Goal: Complete application form: Complete application form

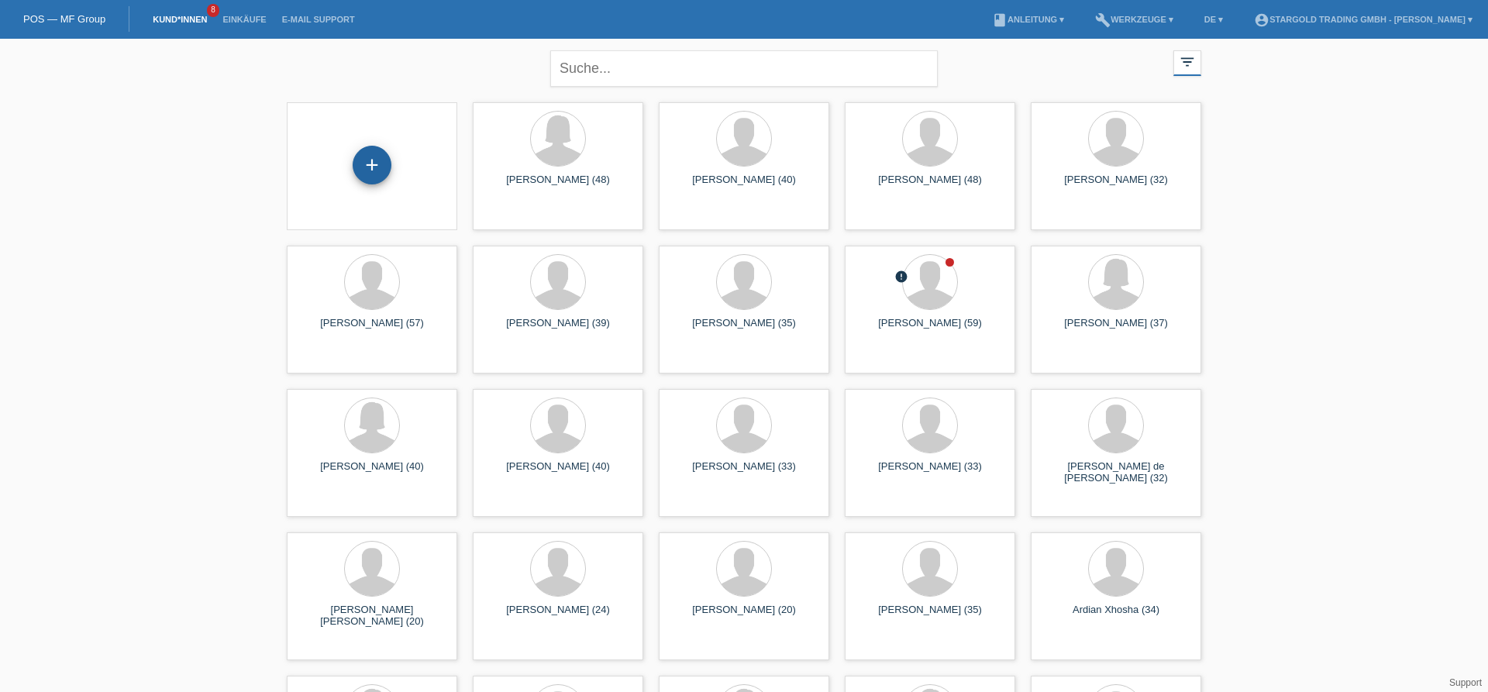
click at [371, 168] on div "+" at bounding box center [372, 165] width 39 height 39
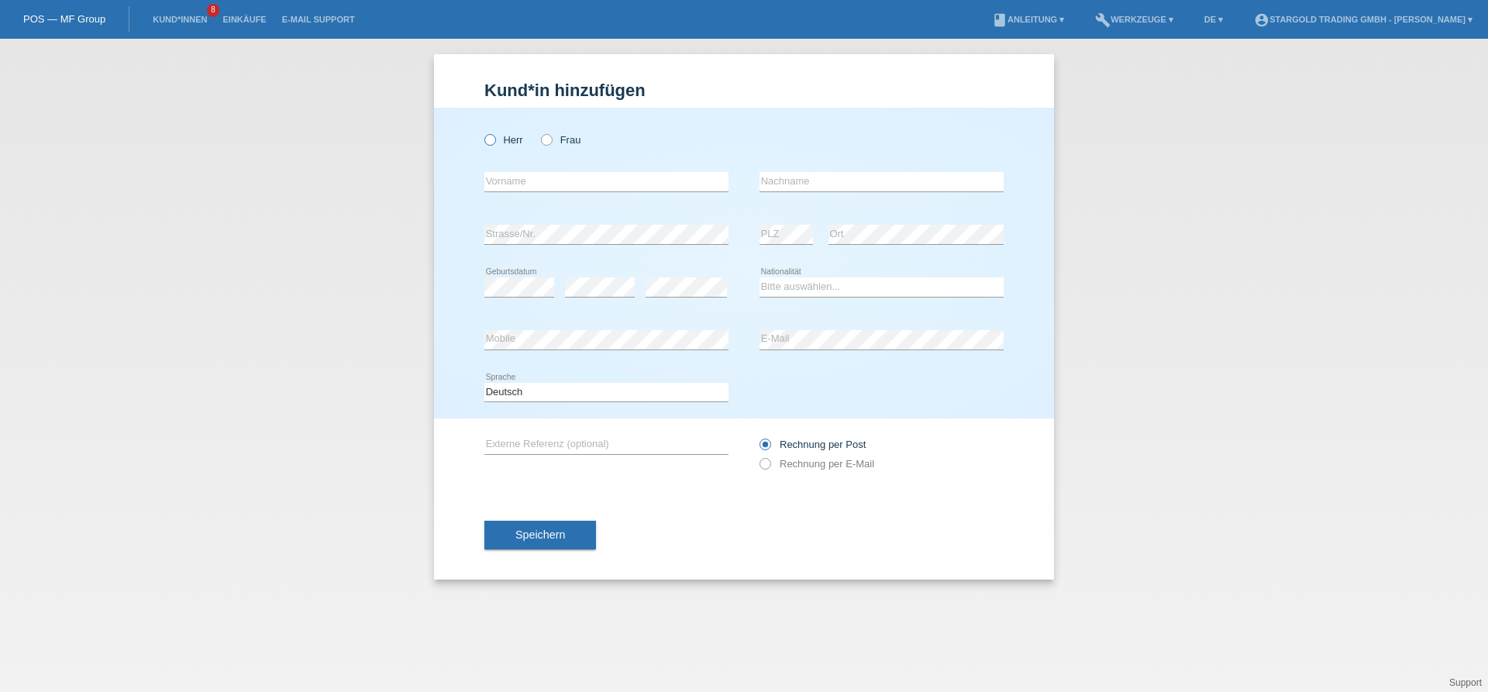
click at [507, 140] on label "Herr" at bounding box center [503, 140] width 39 height 12
click at [495, 140] on input "Herr" at bounding box center [489, 139] width 10 height 10
radio input "true"
click at [568, 180] on input "text" at bounding box center [606, 181] width 244 height 19
paste input "Manuel"
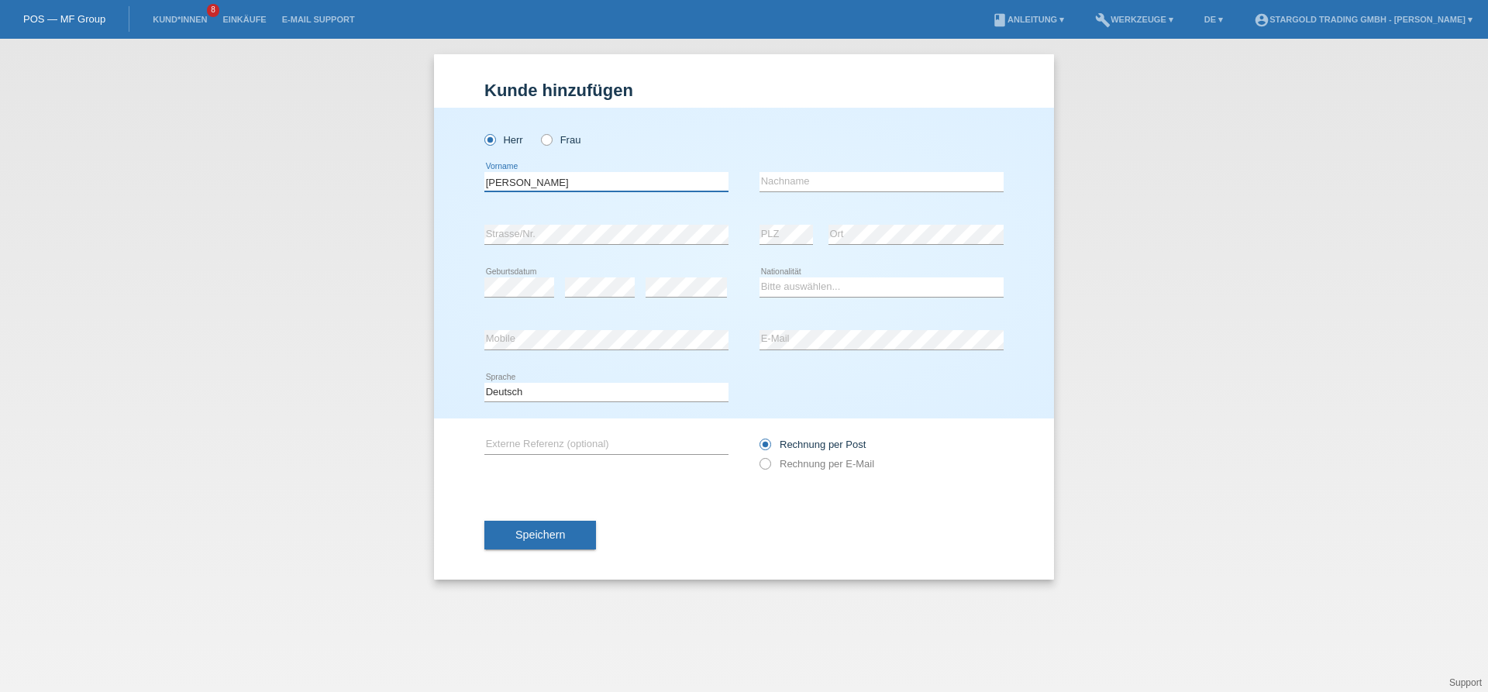
type input "Manuel"
click at [892, 187] on input "text" at bounding box center [882, 181] width 244 height 19
paste input "Colella"
type input "Colella"
click at [597, 245] on icon at bounding box center [606, 244] width 244 height 1
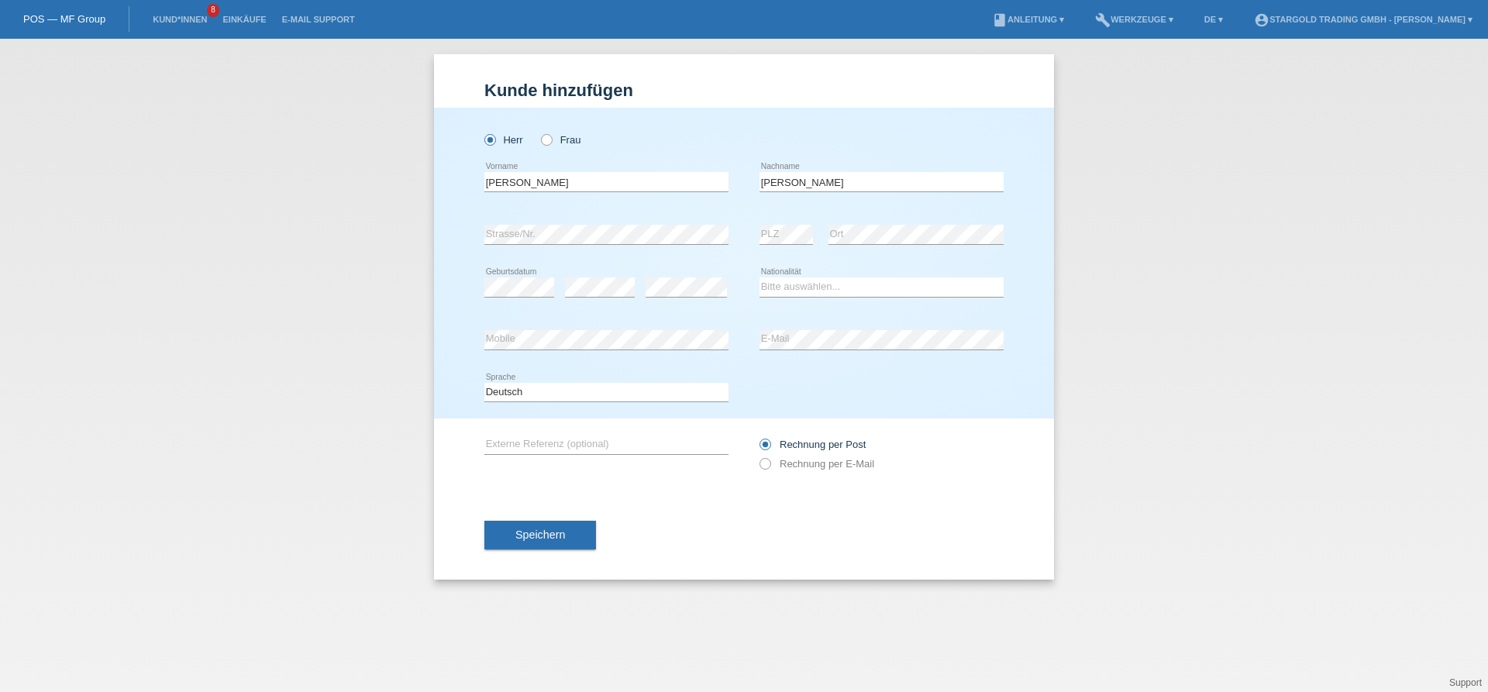
drag, startPoint x: 843, startPoint y: 276, endPoint x: 843, endPoint y: 301, distance: 24.8
click at [843, 284] on div "Bitte auswählen... Schweiz Deutschland Liechtenstein Österreich ------------ Af…" at bounding box center [882, 287] width 244 height 53
click at [843, 301] on div "Bitte auswählen... Schweiz Deutschland Liechtenstein Österreich ------------ Af…" at bounding box center [882, 287] width 244 height 53
click at [760, 277] on select "Bitte auswählen... Schweiz Deutschland Liechtenstein Österreich ------------ Af…" at bounding box center [882, 286] width 244 height 19
select select "IT"
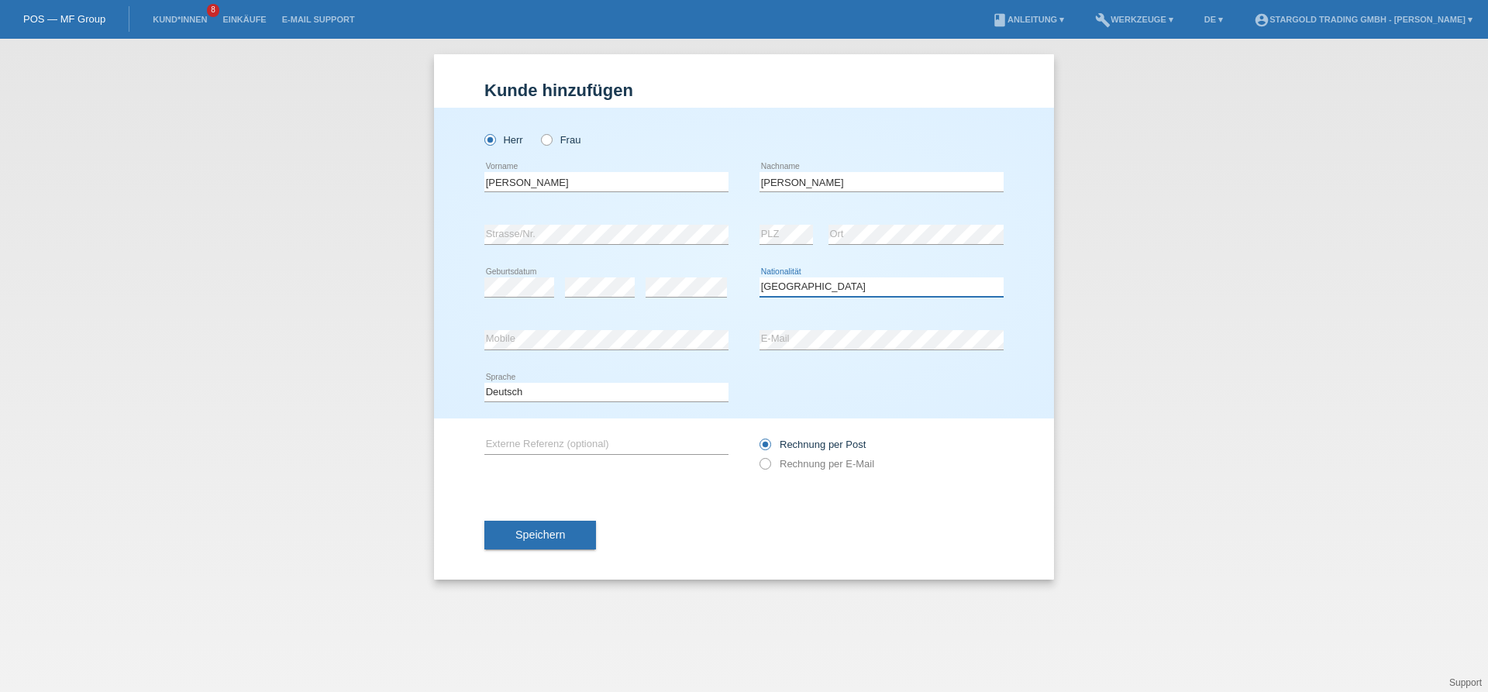
click option "Italien" at bounding box center [0, 0] width 0 height 0
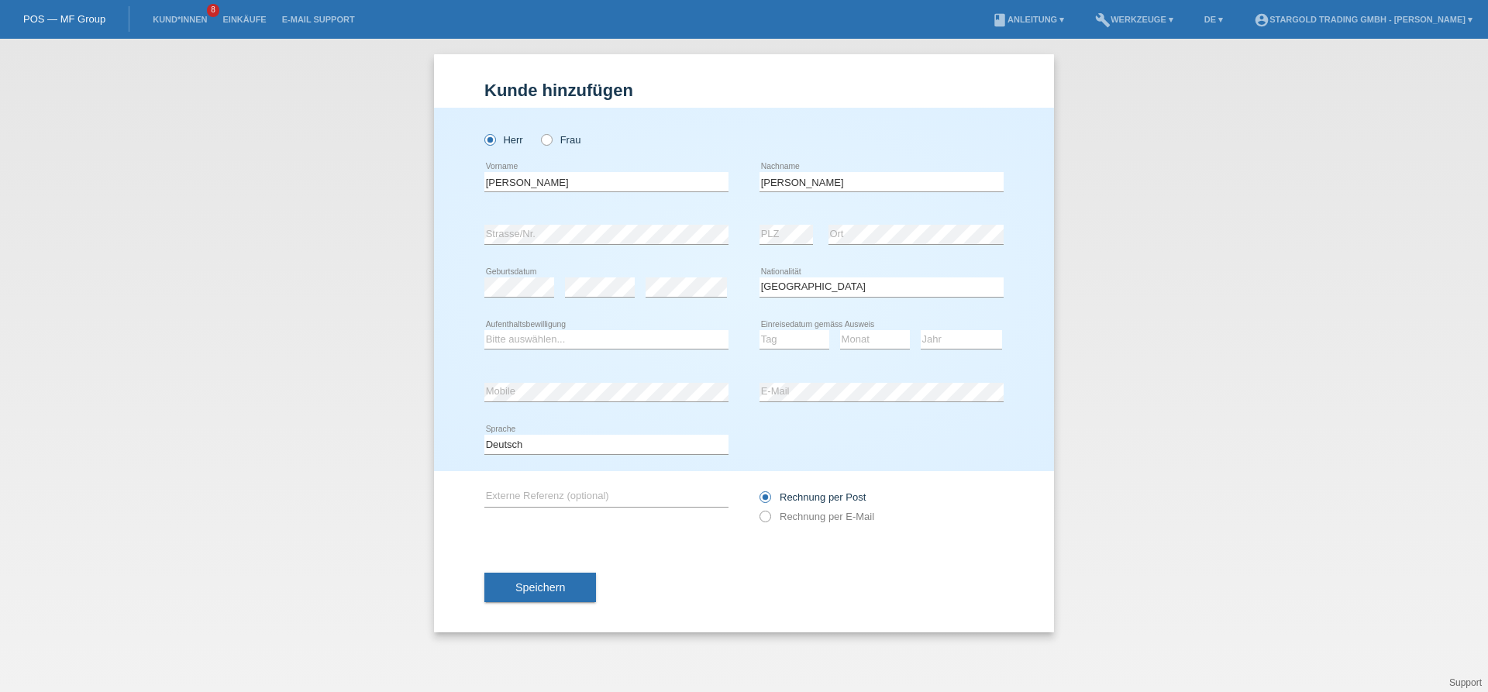
click at [643, 328] on div "Bitte auswählen... C B B - Flüchtlingsstatus Andere error Aufenthaltsbewilligung" at bounding box center [606, 340] width 244 height 53
click at [484, 330] on select "Bitte auswählen... C B B - Flüchtlingsstatus Andere" at bounding box center [606, 339] width 244 height 19
select select "B"
click option "B" at bounding box center [0, 0] width 0 height 0
click at [901, 382] on div "error E-Mail" at bounding box center [882, 392] width 244 height 53
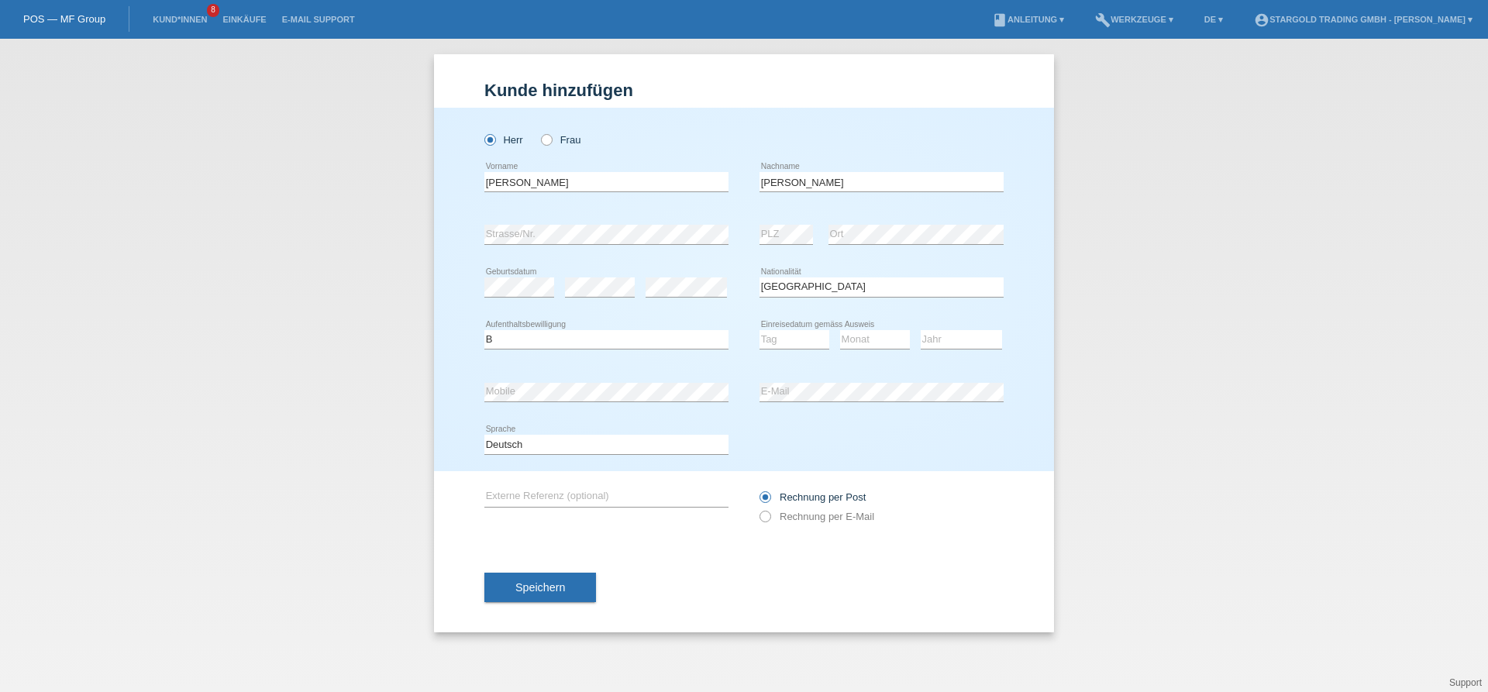
click at [901, 383] on div "error E-Mail" at bounding box center [882, 392] width 244 height 53
click at [777, 352] on div "Tag 01 02 03 04 05 06 07 08 09 10 11 12 13 14 15 16" at bounding box center [795, 340] width 70 height 53
click at [760, 330] on select "Tag 01 02 03 04 05 06 07 08 09 10 11" at bounding box center [795, 339] width 70 height 19
select select "01"
click option "01" at bounding box center [0, 0] width 0 height 0
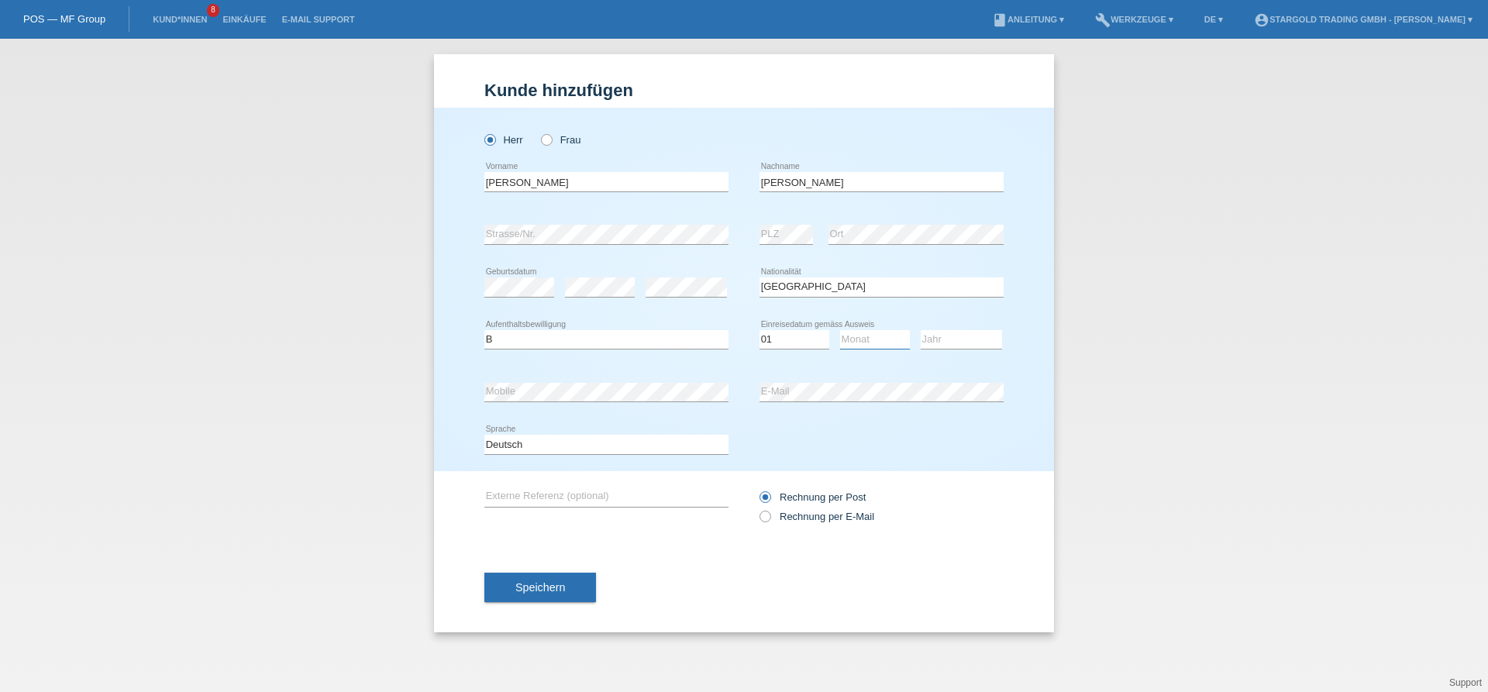
select select "05"
click option "05" at bounding box center [0, 0] width 0 height 0
click at [921, 330] on select "Jahr 2025 2024 2023 2022 2021 2020 2019 2018 2017 2016 2015 2014 2013 2012 2011…" at bounding box center [961, 339] width 81 height 19
select select "2023"
click option "2023" at bounding box center [0, 0] width 0 height 0
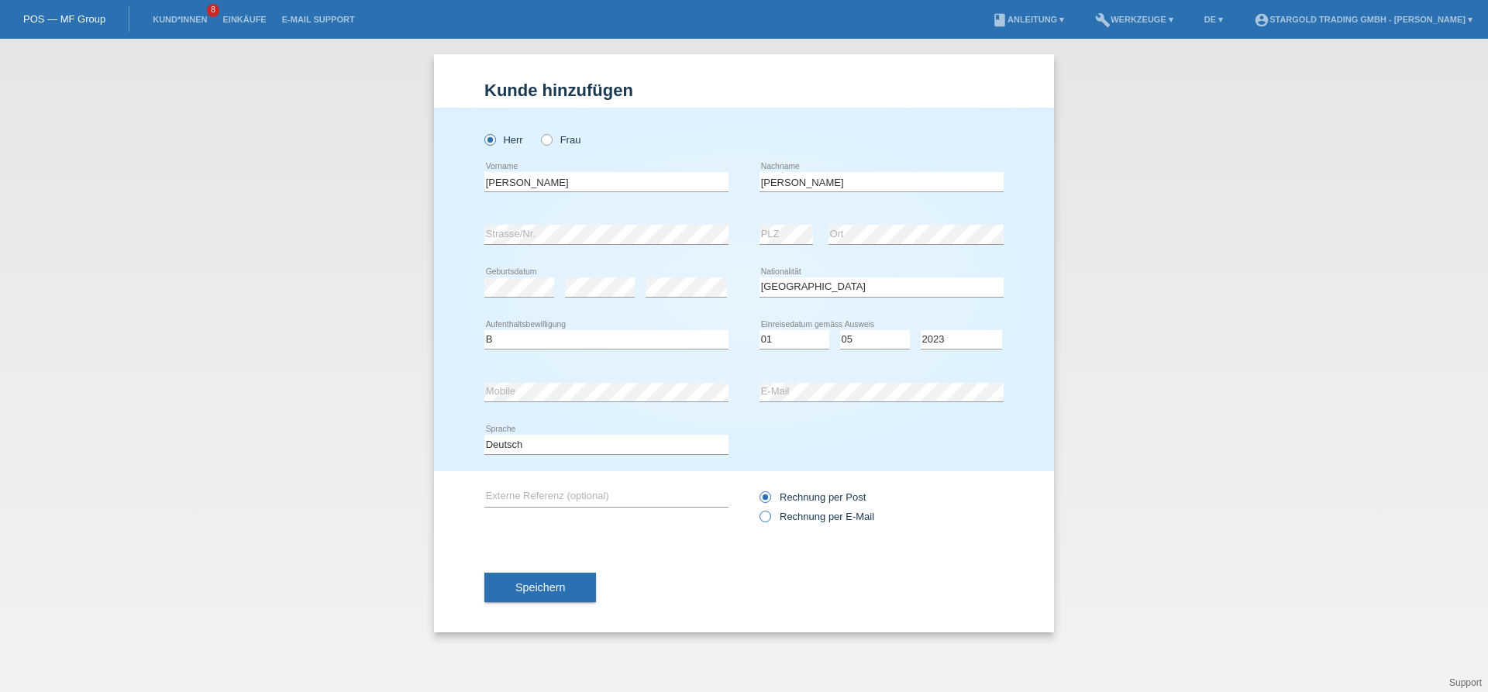
click at [827, 515] on label "Rechnung per E-Mail" at bounding box center [817, 517] width 115 height 12
click at [770, 515] on input "Rechnung per E-Mail" at bounding box center [765, 520] width 10 height 19
radio input "true"
click at [518, 596] on button "Speichern" at bounding box center [540, 587] width 112 height 29
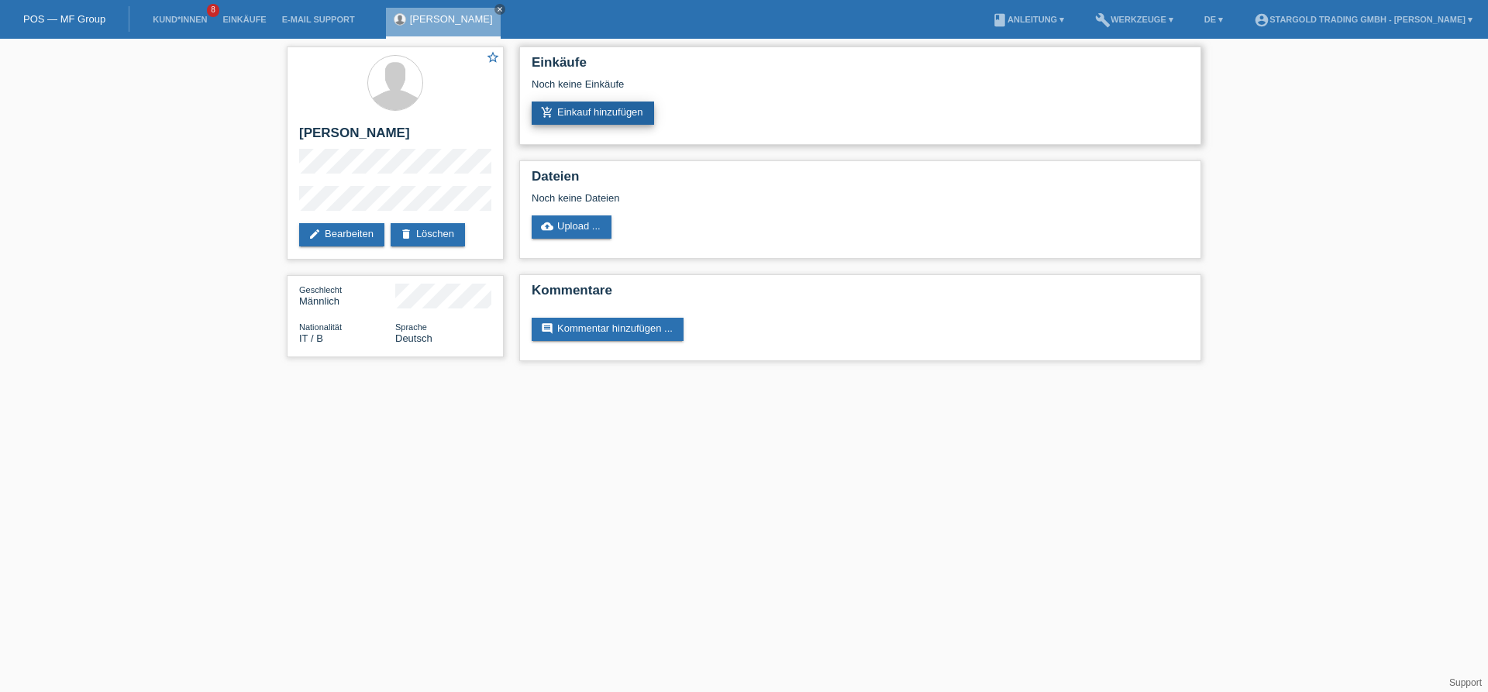
click at [591, 125] on link "add_shopping_cart Einkauf hinzufügen" at bounding box center [593, 113] width 122 height 23
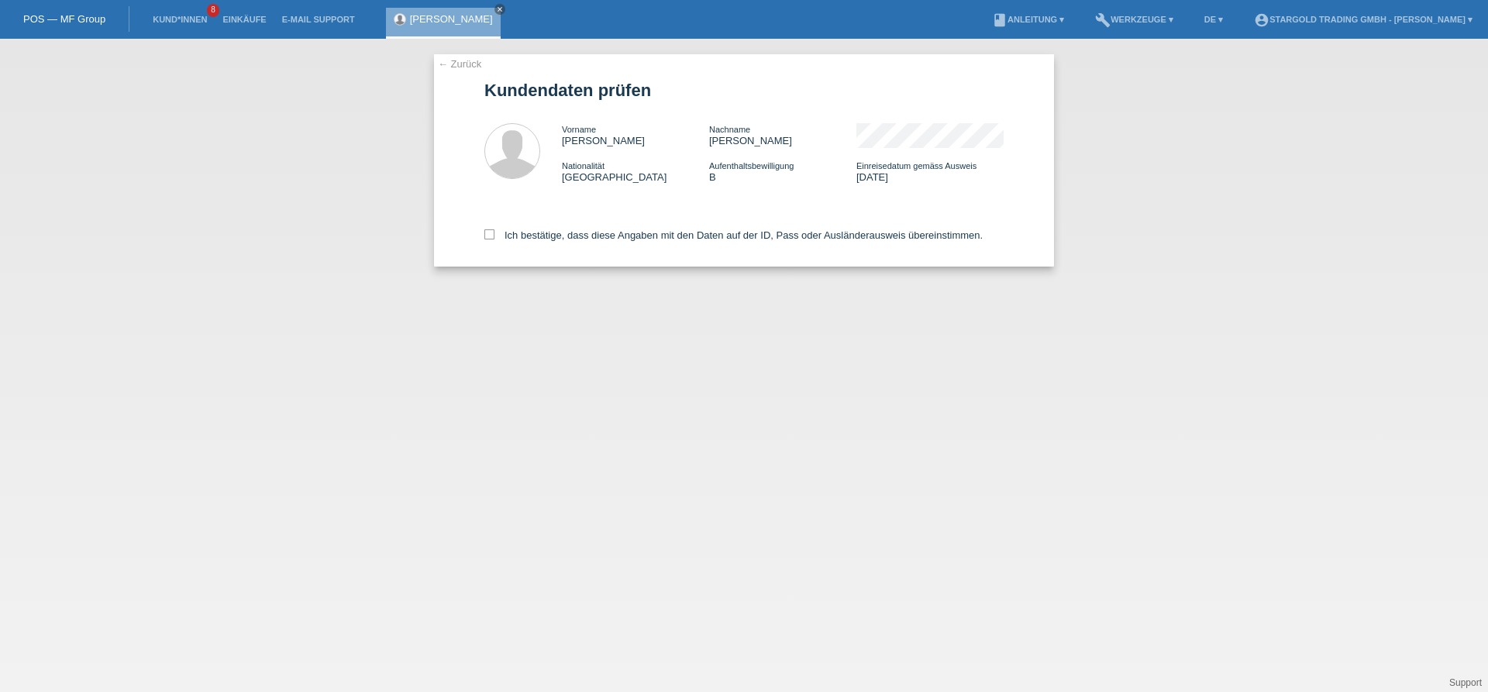
click at [778, 232] on div "Ich bestätige, dass diese Angaben mit den Daten auf der ID, Pass oder Ausländer…" at bounding box center [743, 232] width 519 height 68
click at [757, 240] on label "Ich bestätige, dass diese Angaben mit den Daten auf der ID, Pass oder Ausländer…" at bounding box center [733, 235] width 498 height 12
click at [495, 240] on input "Ich bestätige, dass diese Angaben mit den Daten auf der ID, Pass oder Ausländer…" at bounding box center [489, 234] width 10 height 10
checkbox input "true"
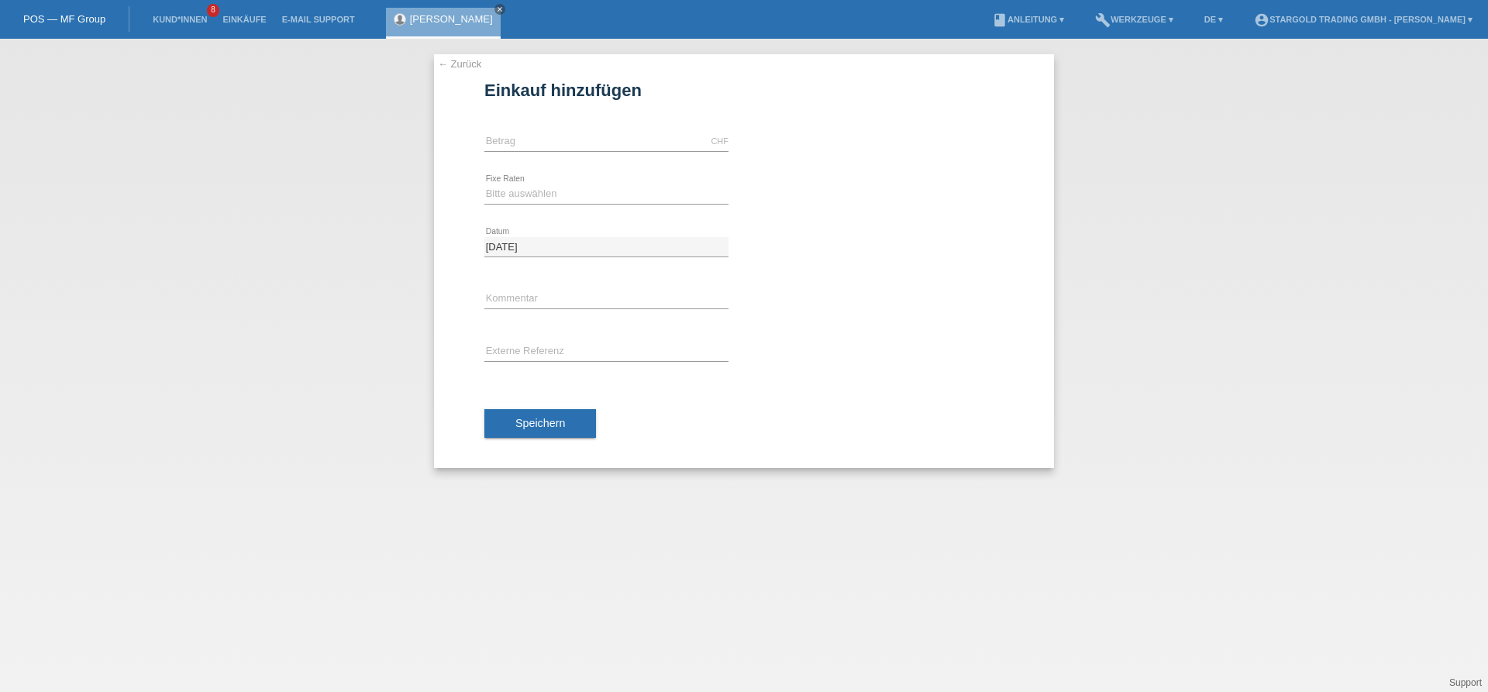
click at [592, 130] on div "CHF error Betrag" at bounding box center [606, 141] width 244 height 53
click at [585, 138] on input "text" at bounding box center [606, 141] width 244 height 19
type input "12000.00"
click at [484, 184] on select "Bitte auswählen 6 Raten 12 Raten 18 Raten 24 Raten 36 Raten 48 Raten" at bounding box center [606, 193] width 244 height 19
select select "495"
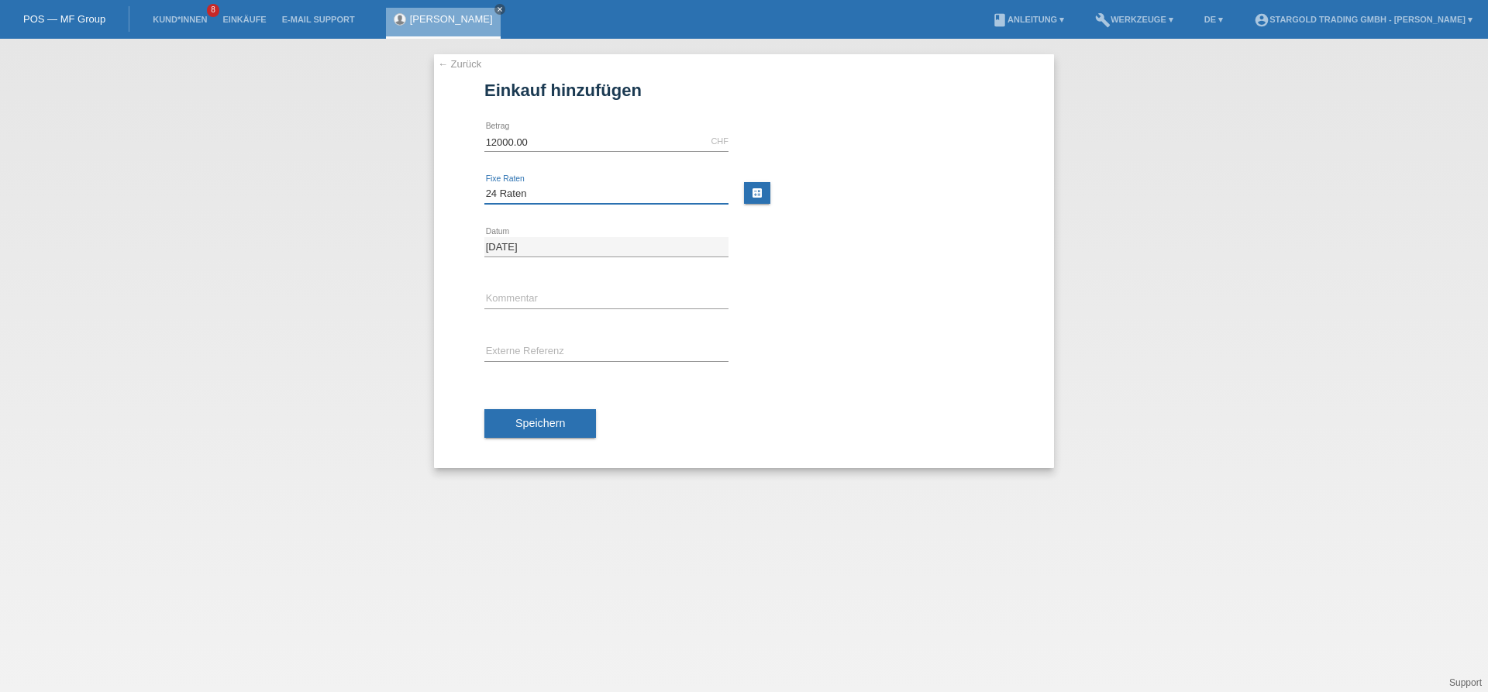
click option "24 Raten" at bounding box center [0, 0] width 0 height 0
click at [525, 412] on button "Speichern" at bounding box center [540, 423] width 112 height 29
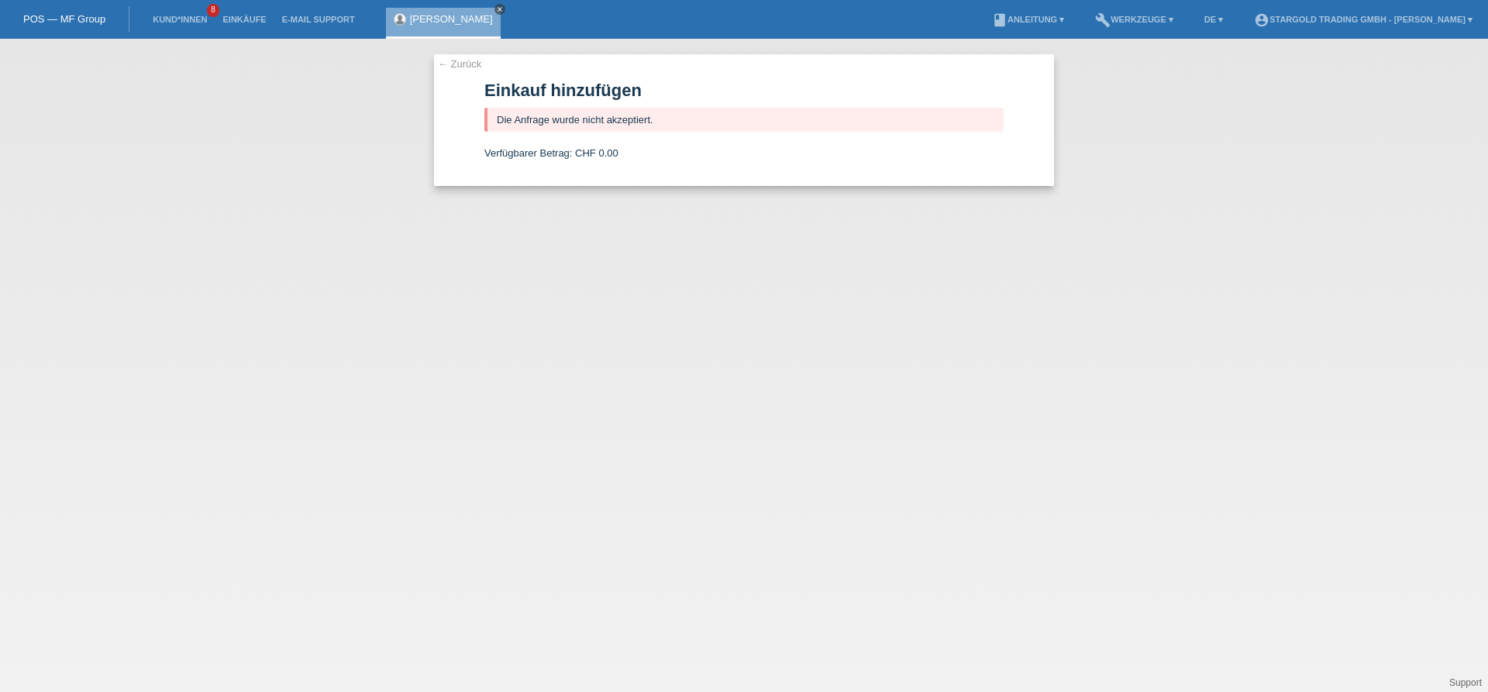
click at [496, 6] on icon "close" at bounding box center [500, 9] width 8 height 8
click at [78, 27] on div "POS — MF Group" at bounding box center [64, 19] width 129 height 26
click at [98, 3] on nav "POS — MF Group Kund*innen 8 Einkäufe E-Mail Support menu account_circle" at bounding box center [744, 19] width 1488 height 39
click at [88, 16] on link "POS — MF Group" at bounding box center [64, 19] width 82 height 12
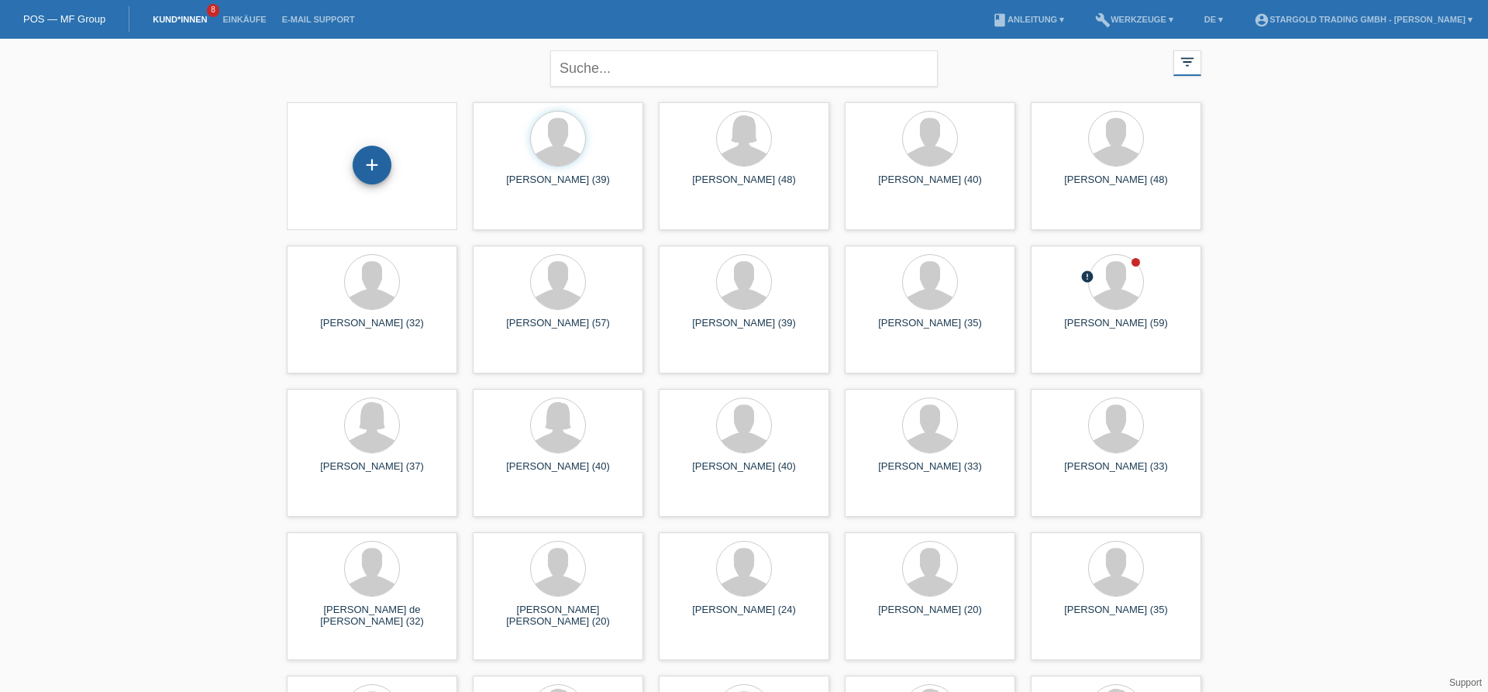
click at [357, 161] on div "+" at bounding box center [372, 165] width 39 height 39
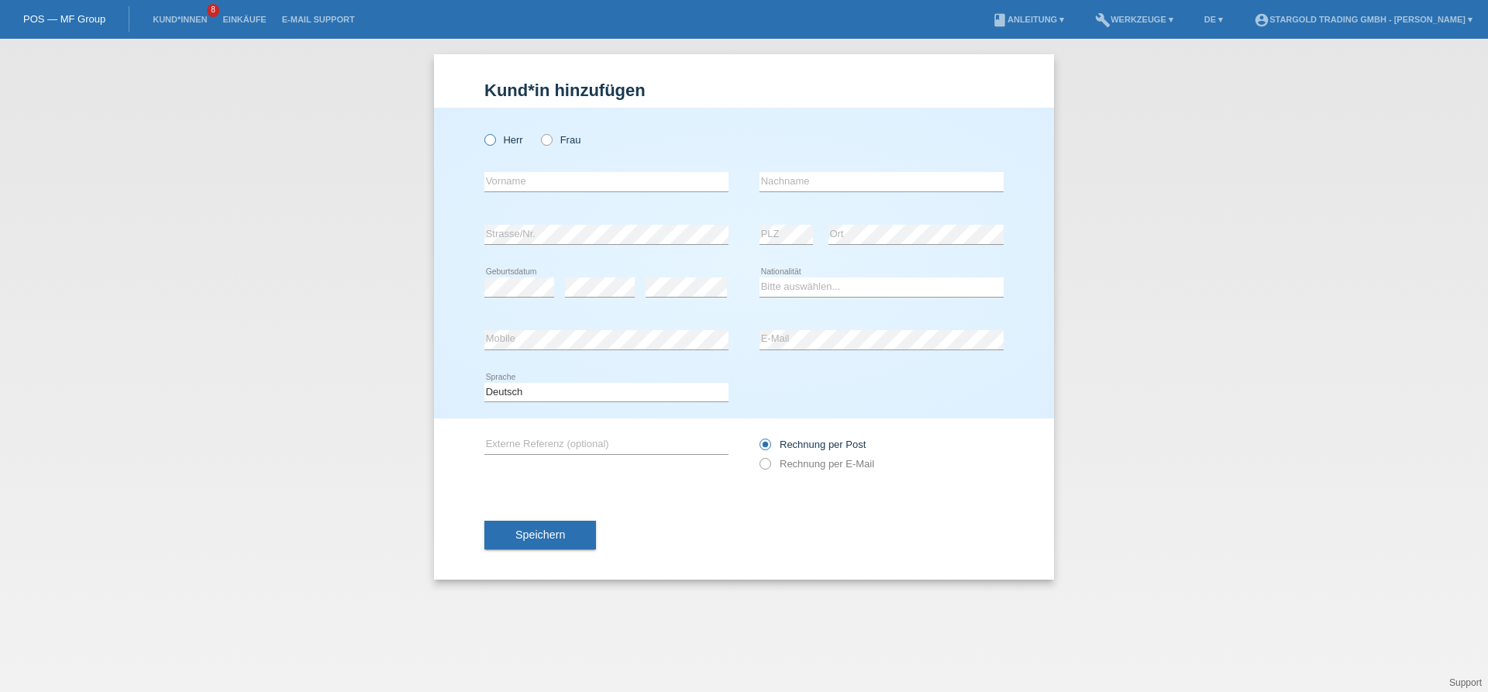
click at [501, 146] on label "Herr" at bounding box center [503, 140] width 39 height 12
click at [495, 144] on input "Herr" at bounding box center [489, 139] width 10 height 10
radio input "true"
click at [712, 187] on input "text" at bounding box center [606, 181] width 244 height 19
paste input "Friedeixh"
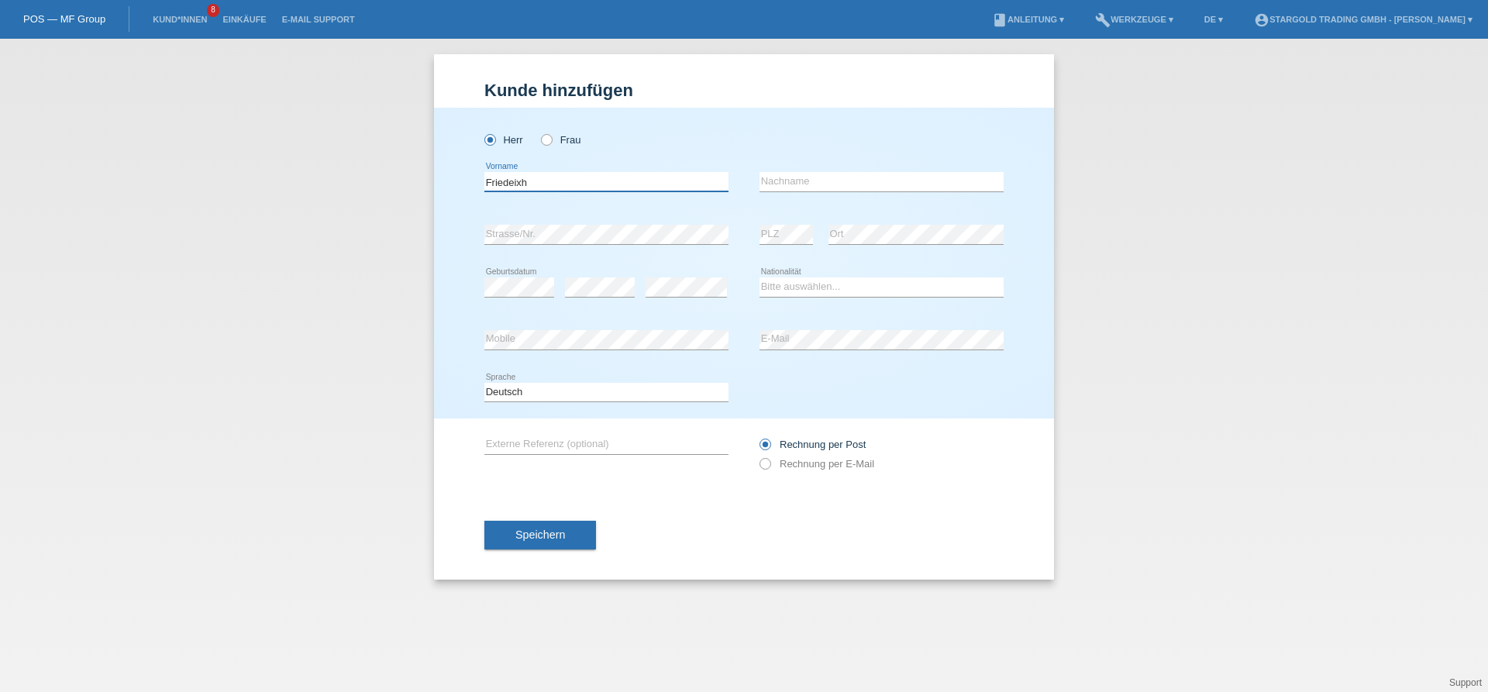
type input "Friedeixh"
click at [873, 175] on input "text" at bounding box center [882, 181] width 244 height 19
paste input "Reidich"
type input "Reidich"
select select "DE"
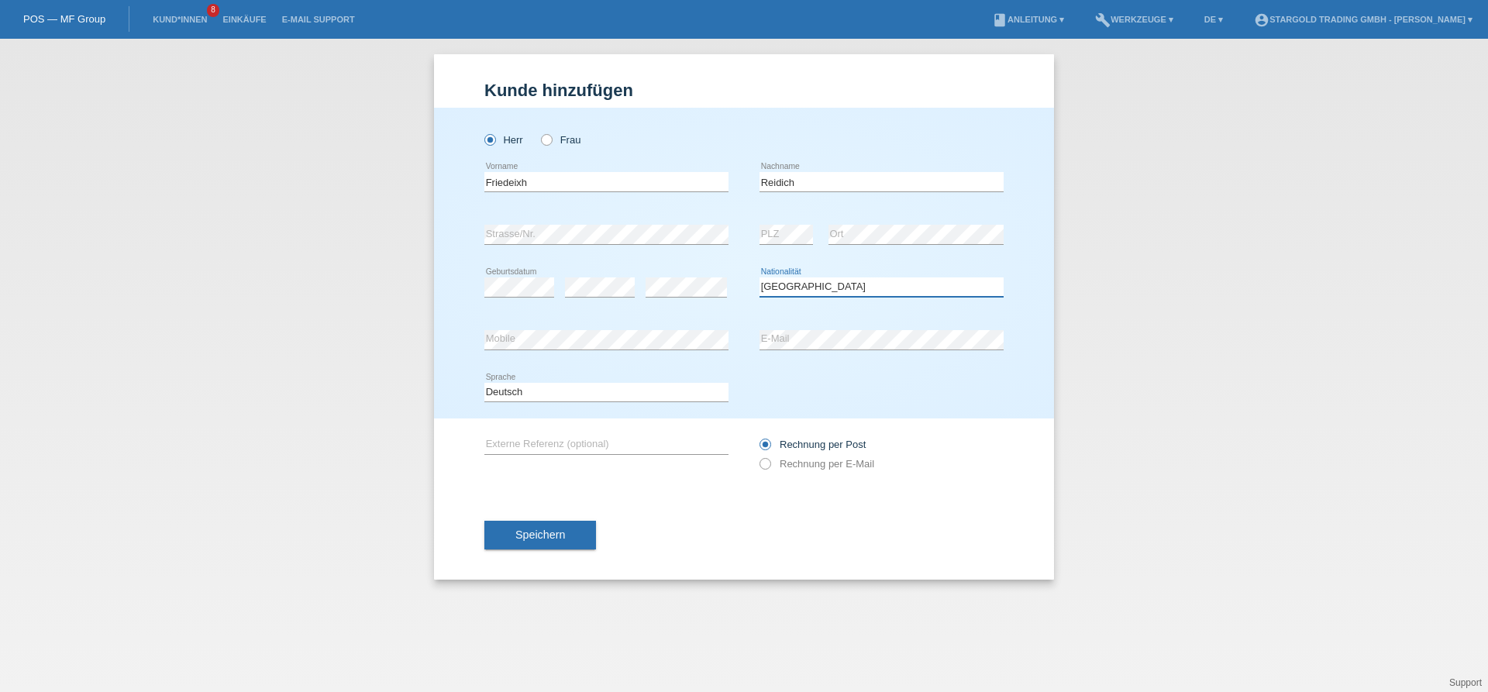
click option "[GEOGRAPHIC_DATA]" at bounding box center [0, 0] width 0 height 0
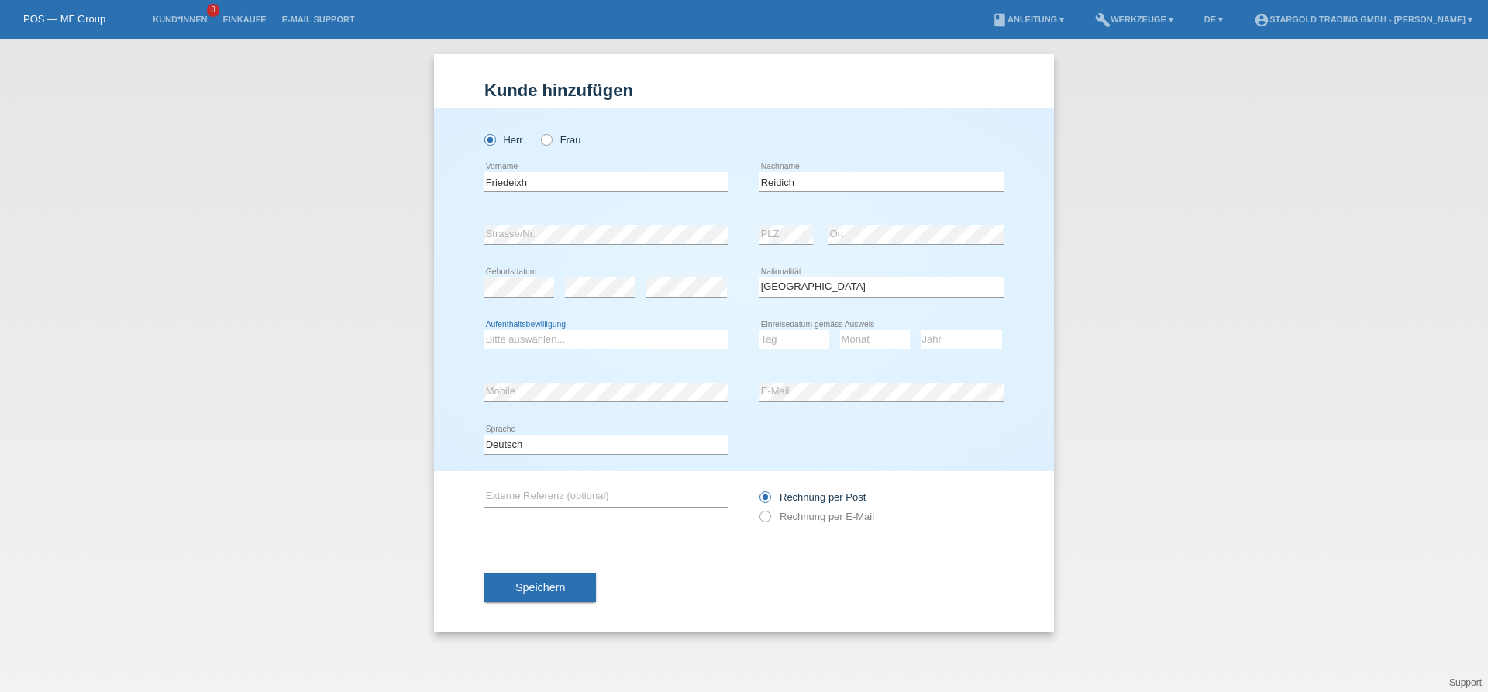
click at [484, 330] on select "Bitte auswählen... C B B - Flüchtlingsstatus Andere" at bounding box center [606, 339] width 244 height 19
select select "B"
click option "B" at bounding box center [0, 0] width 0 height 0
click at [760, 330] on select "Tag 01 02 03 04 05 06 07 08 09 10 11" at bounding box center [795, 339] width 70 height 19
select select "15"
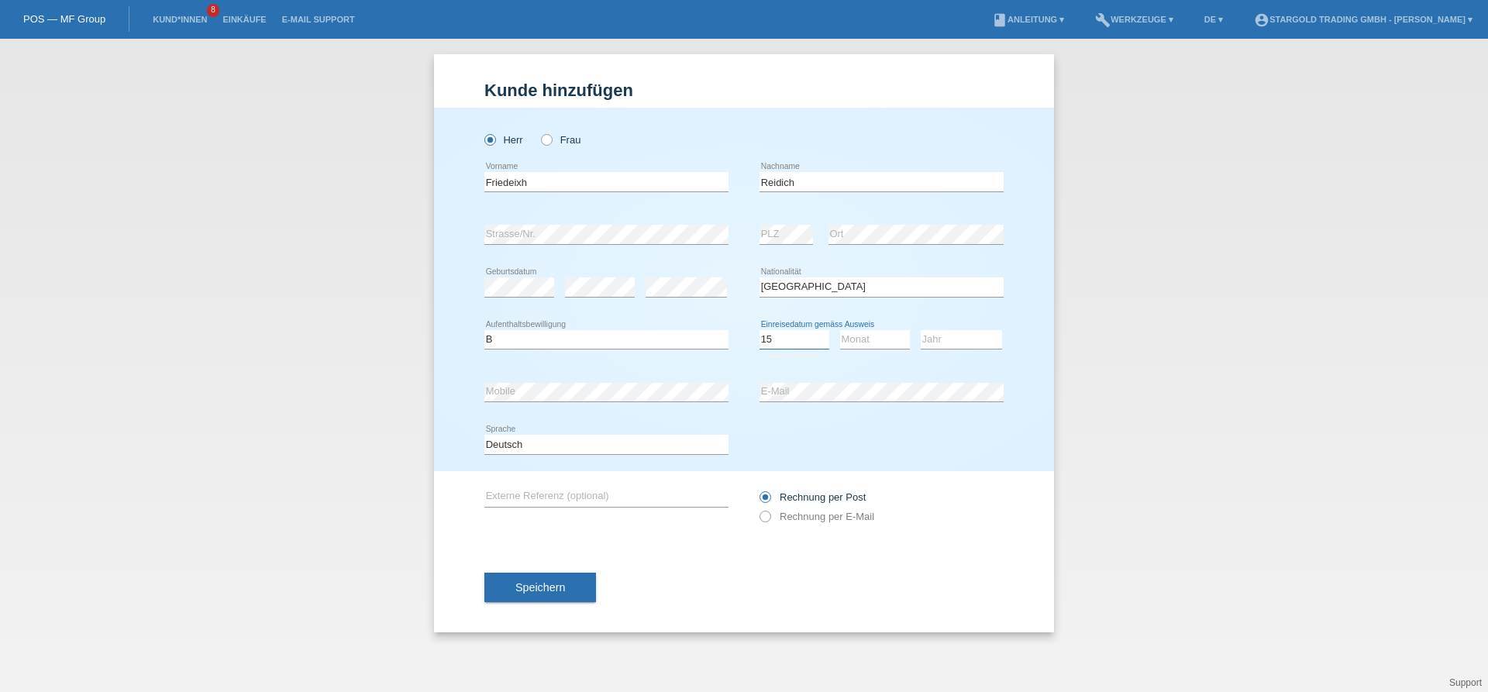
click option "15" at bounding box center [0, 0] width 0 height 0
click at [840, 330] on select "Monat 01 02 03 04 05 06 07 08 09 10 11" at bounding box center [875, 339] width 70 height 19
select select "10"
click option "10" at bounding box center [0, 0] width 0 height 0
click at [921, 330] on select "Jahr 2025 2024 2023 2022 2021 2020 2019 2018 2017 2016 2015 2014 2013 2012 2011…" at bounding box center [961, 339] width 81 height 19
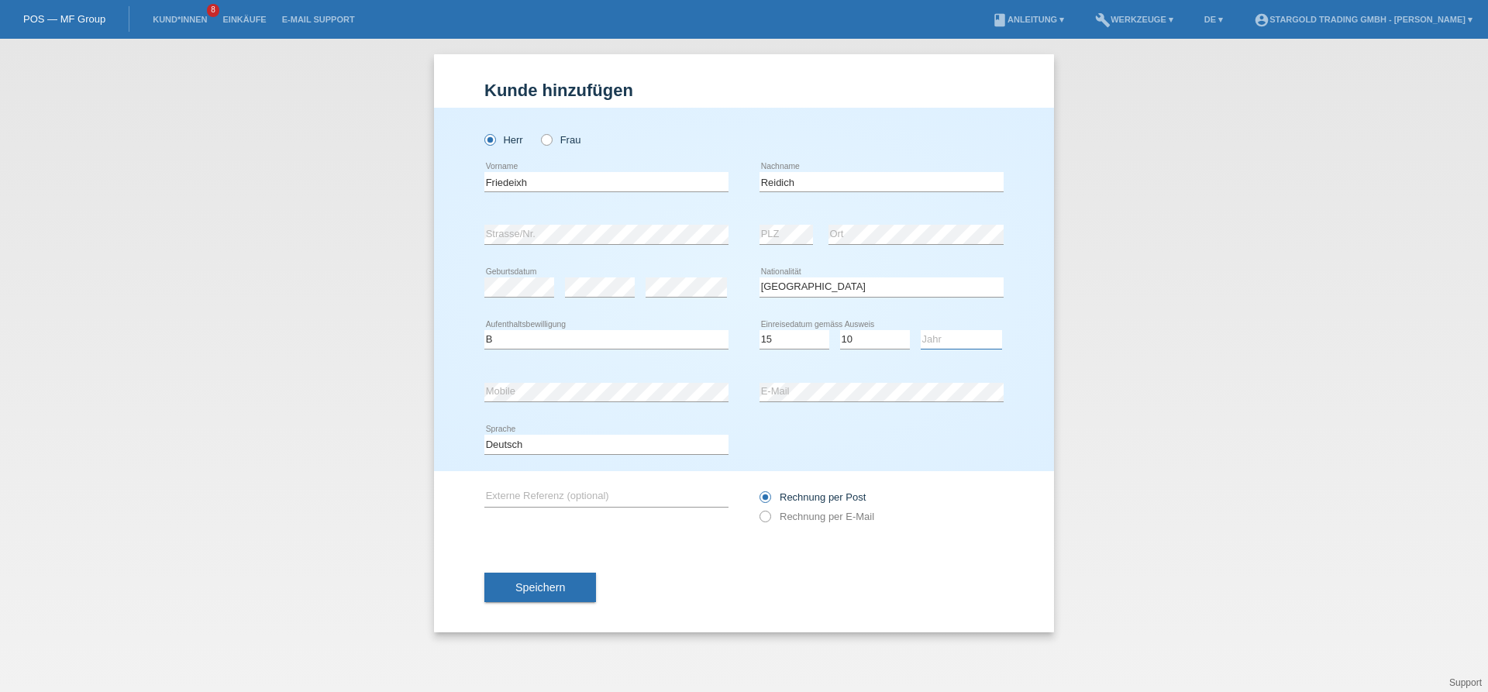
select select "2021"
click option "2021" at bounding box center [0, 0] width 0 height 0
click at [898, 404] on div "error E-Mail" at bounding box center [882, 392] width 244 height 53
click at [798, 522] on label "Rechnung per E-Mail" at bounding box center [817, 517] width 115 height 12
click at [770, 523] on input "Rechnung per E-Mail" at bounding box center [765, 520] width 10 height 19
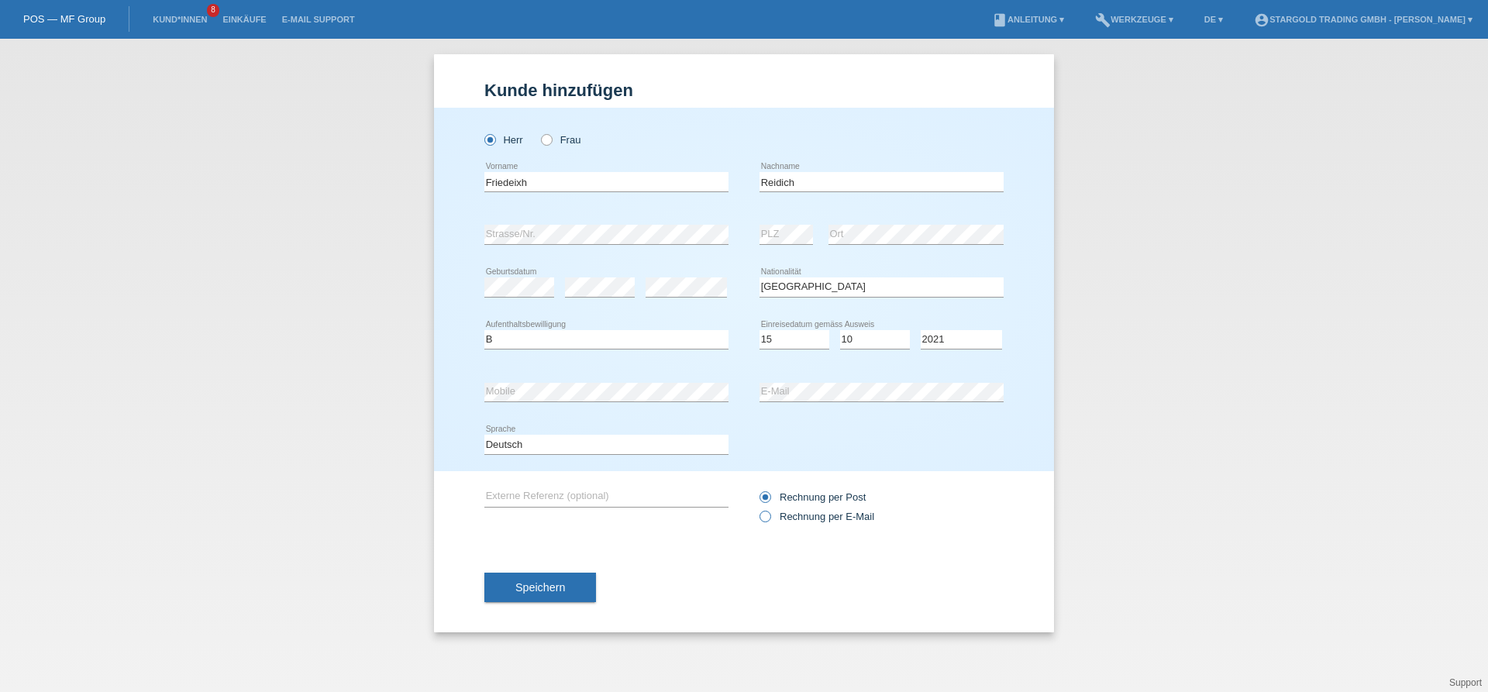
radio input "true"
click at [566, 577] on button "Speichern" at bounding box center [540, 587] width 112 height 29
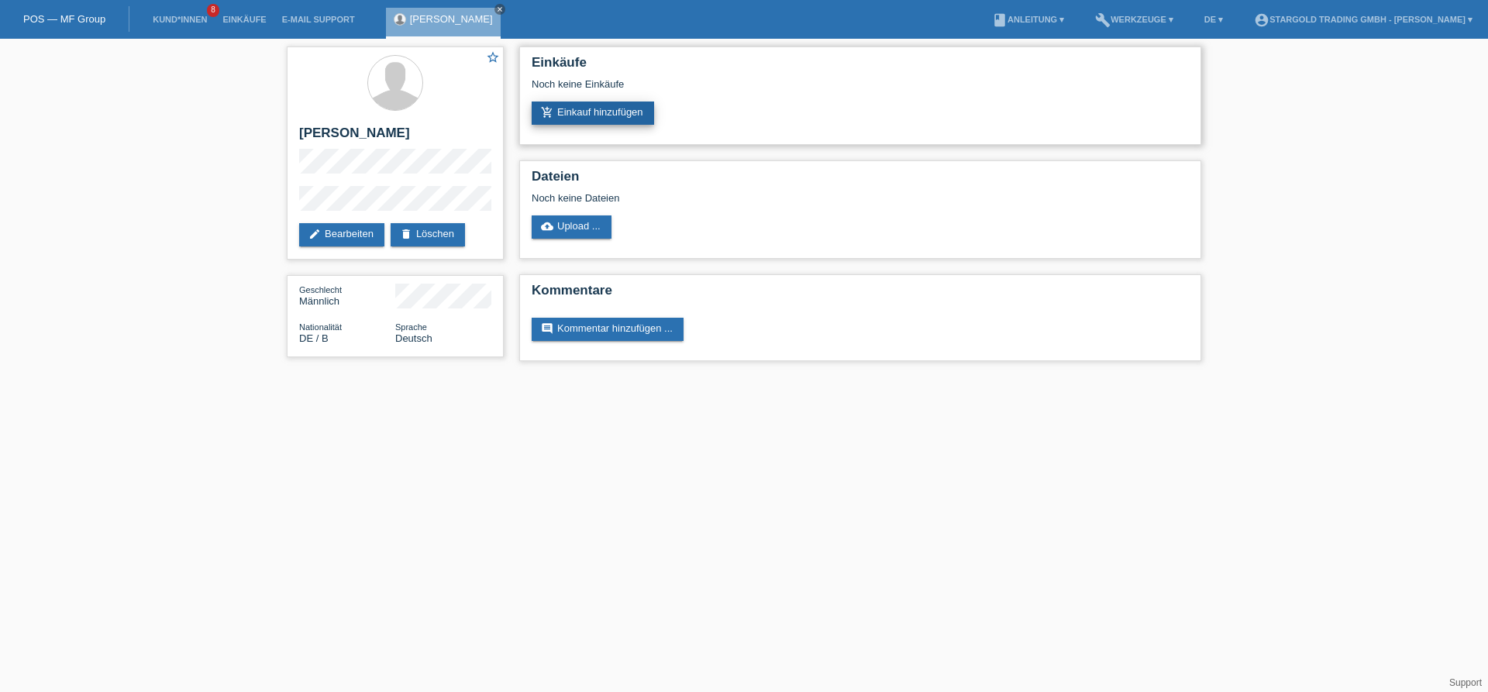
click at [646, 106] on link "add_shopping_cart Einkauf hinzufügen" at bounding box center [593, 113] width 122 height 23
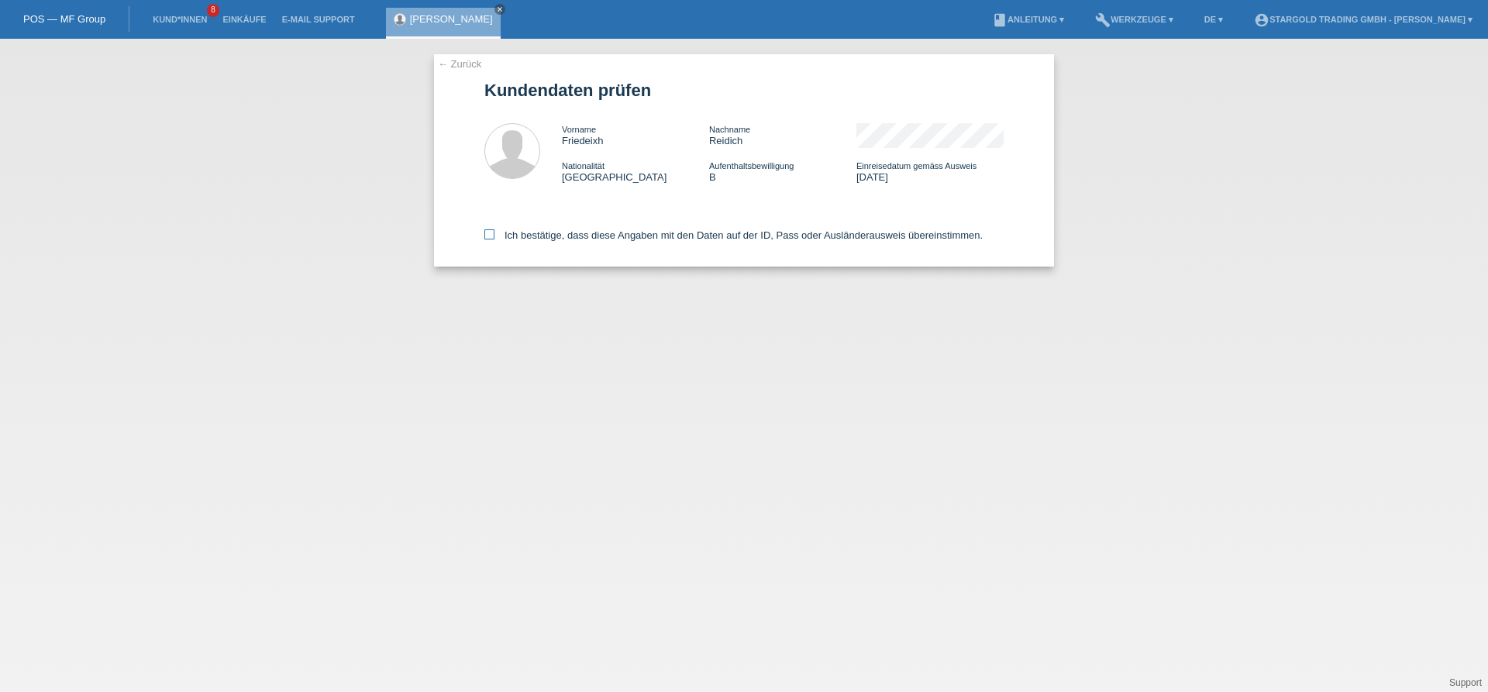
click at [596, 237] on label "Ich bestätige, dass diese Angaben mit den Daten auf der ID, Pass oder Ausländer…" at bounding box center [733, 235] width 498 height 12
click at [495, 237] on input "Ich bestätige, dass diese Angaben mit den Daten auf der ID, Pass oder Ausländer…" at bounding box center [489, 234] width 10 height 10
checkbox input "true"
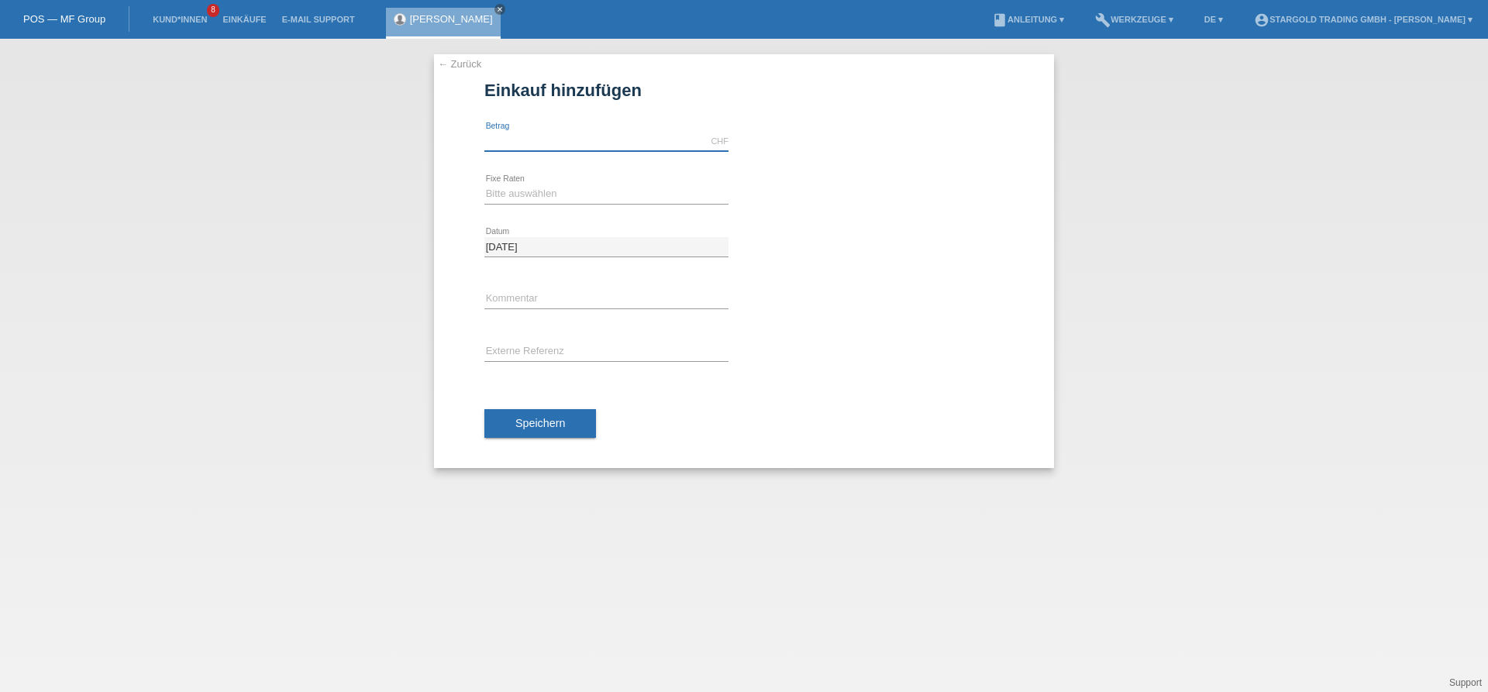
click at [610, 146] on input "text" at bounding box center [606, 141] width 244 height 19
type input "12000.00"
click at [484, 184] on select "Bitte auswählen 6 Raten 12 Raten 18 Raten 24 Raten 36 Raten 48 Raten" at bounding box center [606, 193] width 244 height 19
select select "497"
click option "48 Raten" at bounding box center [0, 0] width 0 height 0
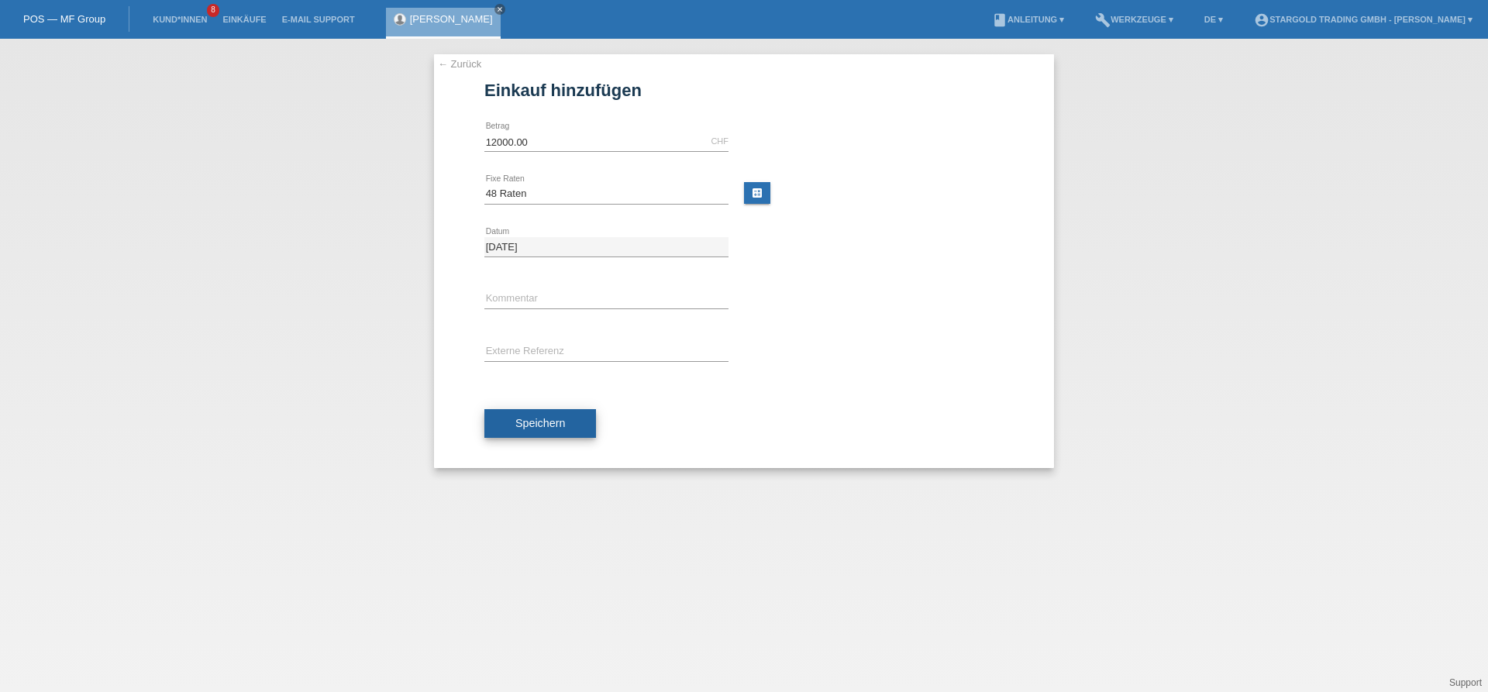
click at [562, 436] on button "Speichern" at bounding box center [540, 423] width 112 height 29
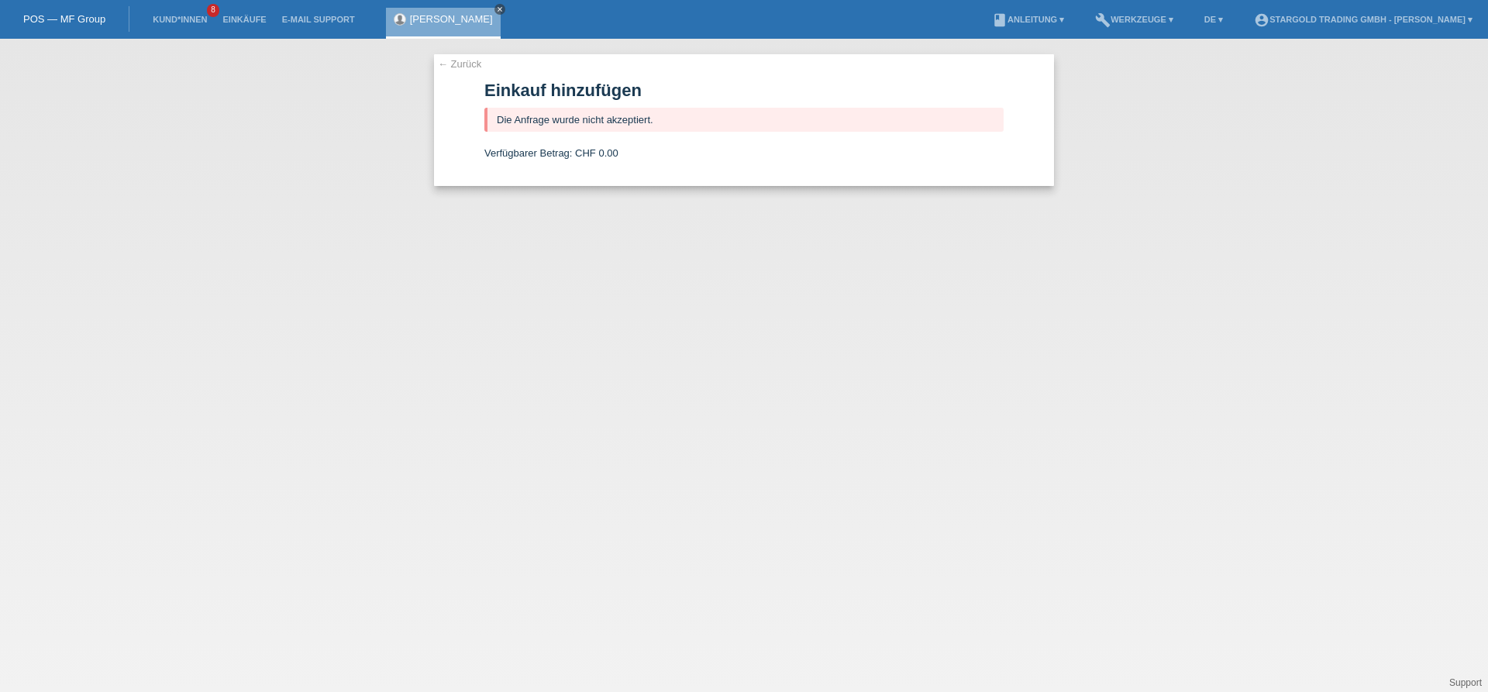
click at [496, 10] on icon "close" at bounding box center [500, 9] width 8 height 8
click at [71, 16] on link "POS — MF Group" at bounding box center [64, 19] width 82 height 12
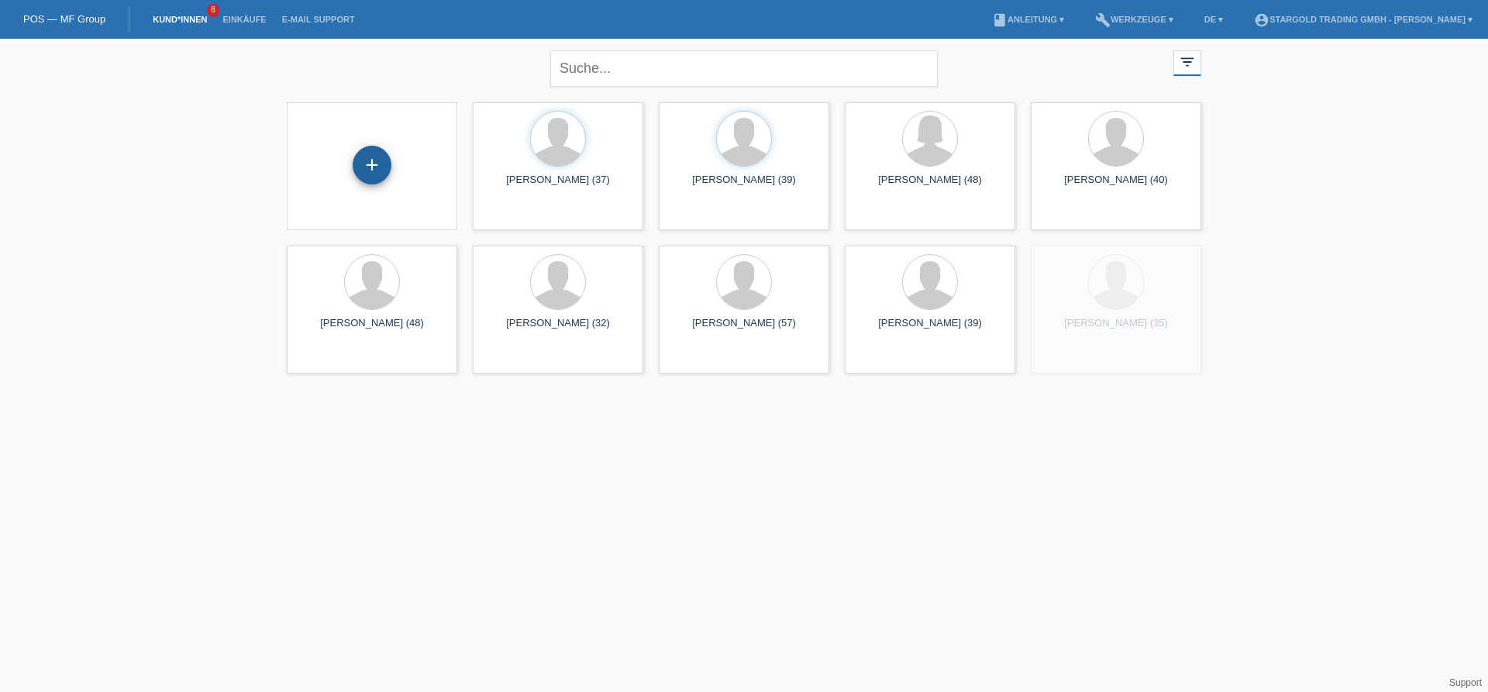
click at [377, 168] on div "+" at bounding box center [372, 165] width 39 height 39
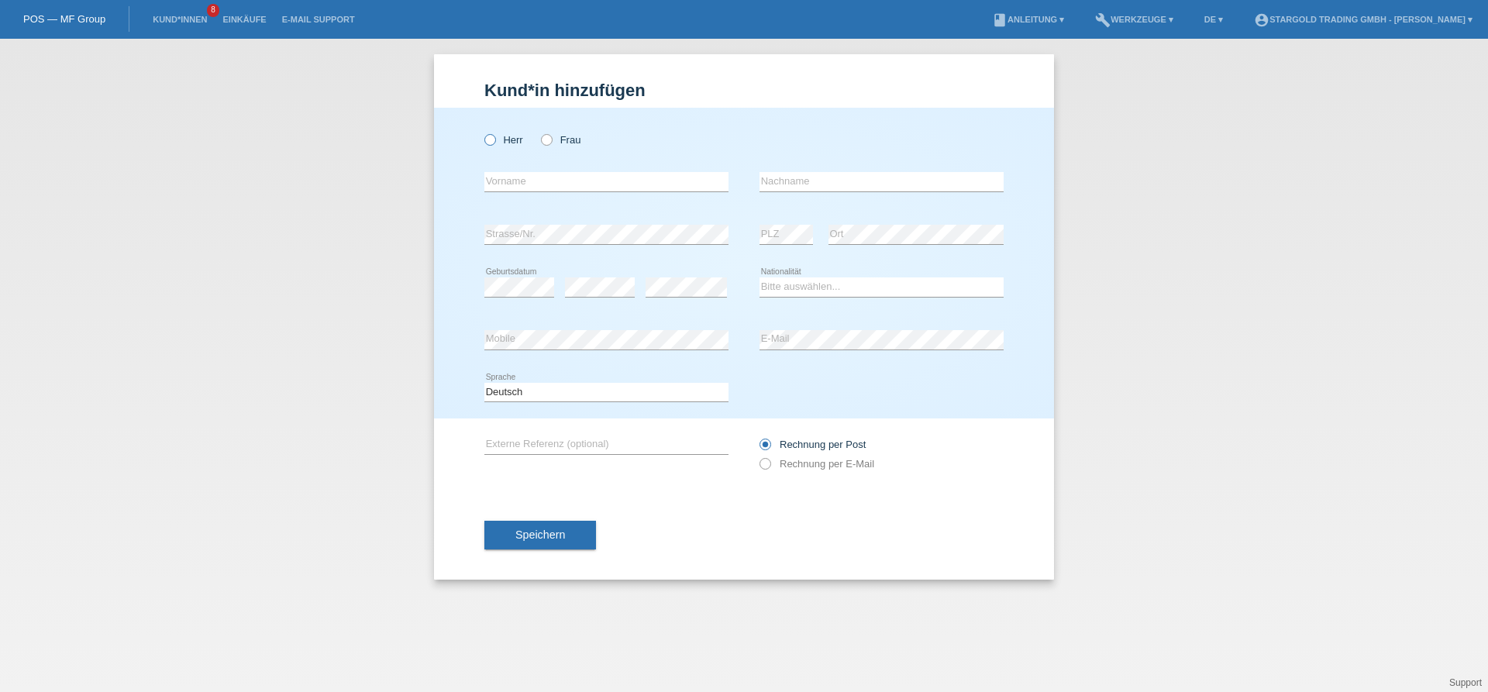
click at [501, 136] on label "Herr" at bounding box center [503, 140] width 39 height 12
click at [495, 136] on input "Herr" at bounding box center [489, 139] width 10 height 10
radio input "true"
click at [598, 183] on input "text" at bounding box center [606, 181] width 244 height 19
paste input "Markus"
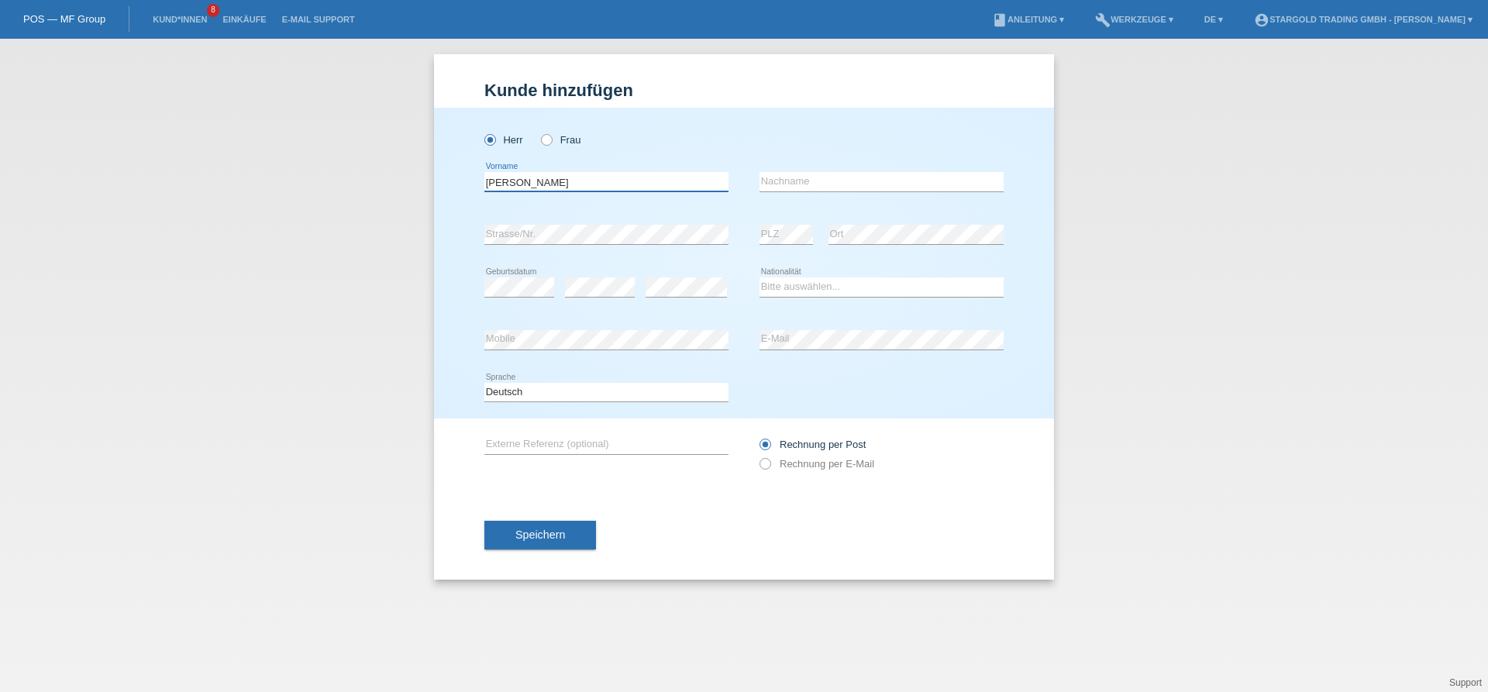
type input "Markus"
click at [882, 189] on input "text" at bounding box center [882, 181] width 244 height 19
paste input "Maurer"
type input "Maurer"
click at [888, 277] on div "Bitte auswählen... Schweiz Deutschland Liechtenstein Österreich ------------ Af…" at bounding box center [882, 287] width 244 height 53
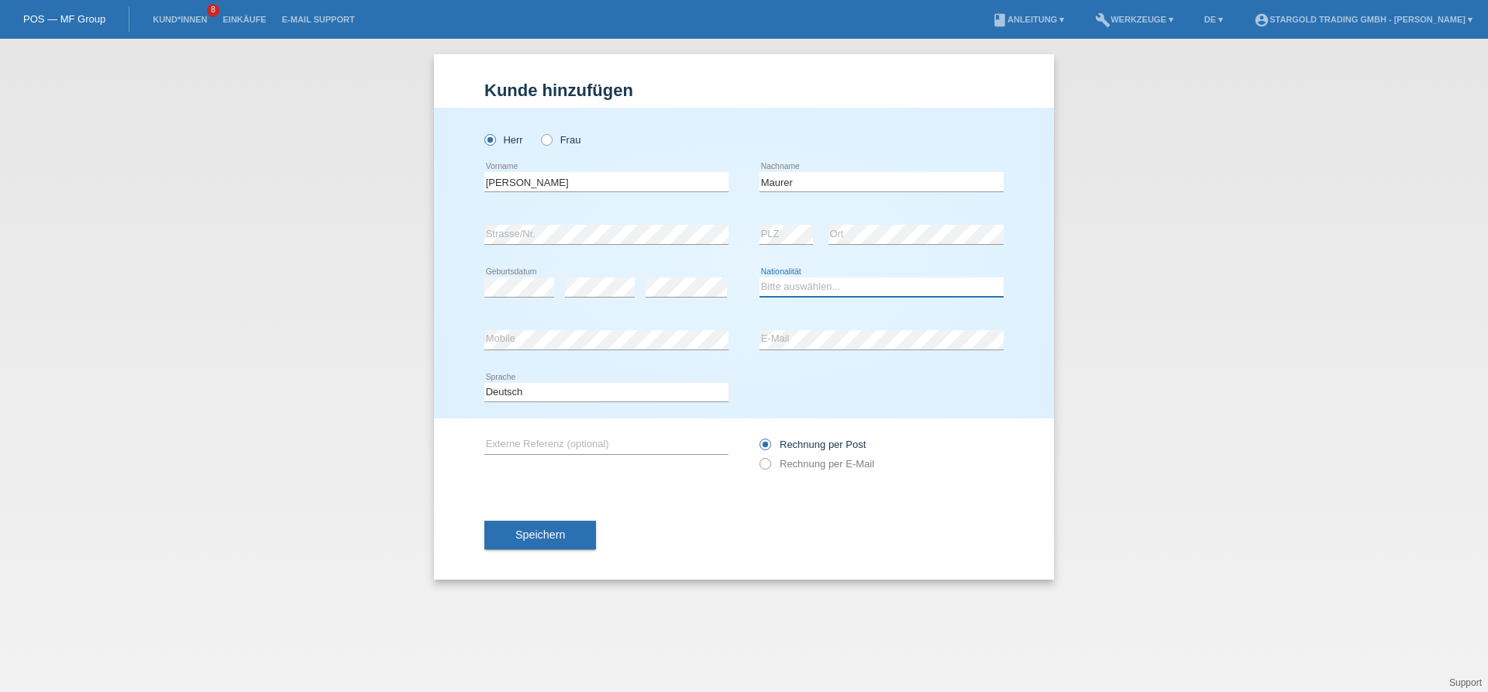
click at [760, 277] on select "Bitte auswählen... Schweiz Deutschland Liechtenstein Österreich ------------ Af…" at bounding box center [882, 286] width 244 height 19
select select "AT"
click option "Österreich" at bounding box center [0, 0] width 0 height 0
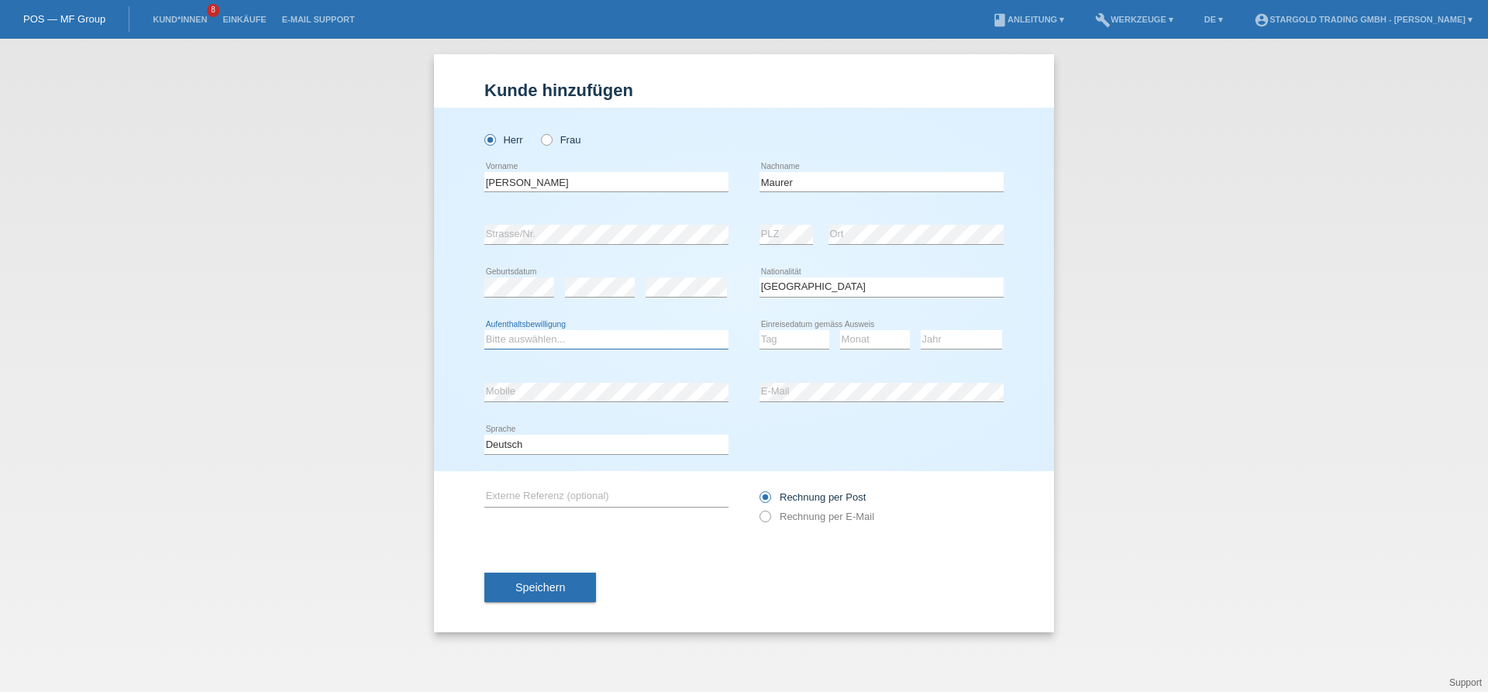
click at [484, 330] on select "Bitte auswählen... C B B - Flüchtlingsstatus Andere" at bounding box center [606, 339] width 244 height 19
select select "C"
click option "C" at bounding box center [0, 0] width 0 height 0
click at [760, 330] on select "Tag 01 02 03 04 05 06 07 08 09 10 11" at bounding box center [795, 339] width 70 height 19
select select "04"
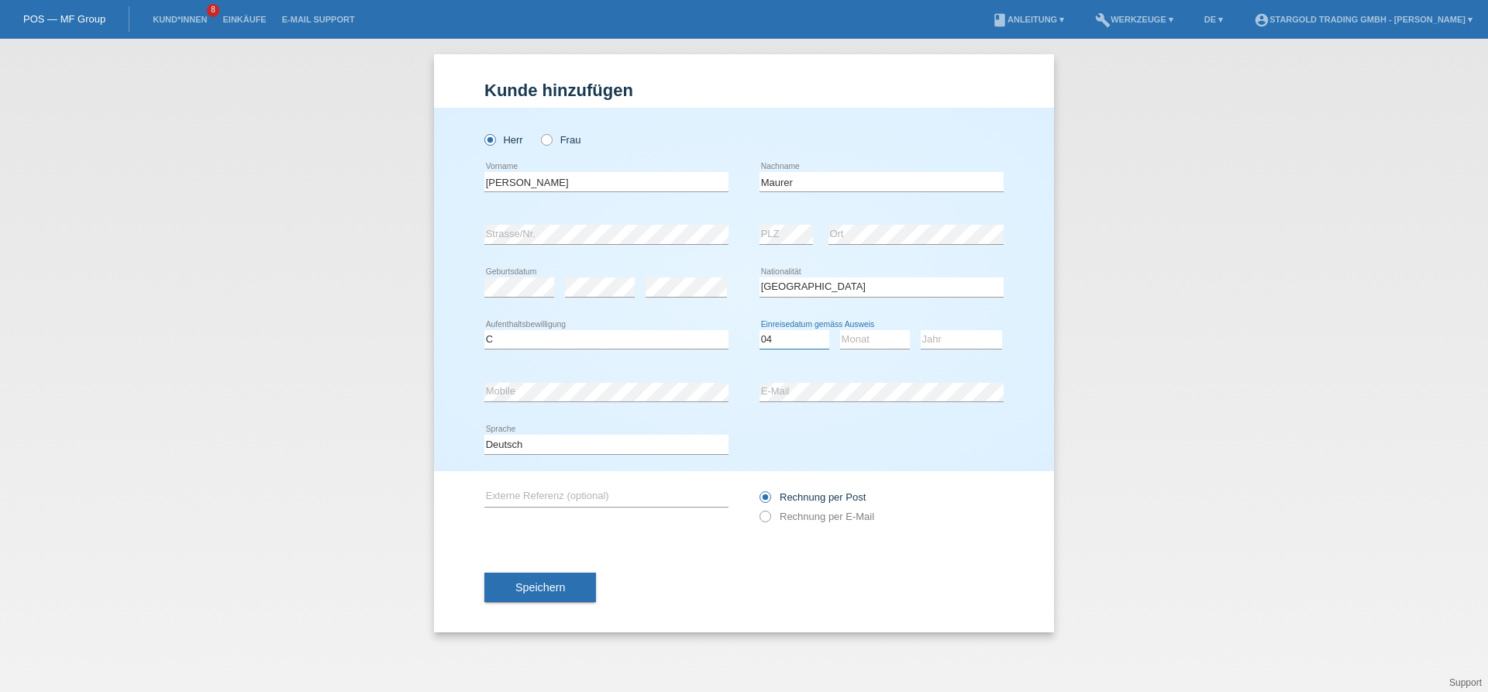
click option "04" at bounding box center [0, 0] width 0 height 0
click at [840, 330] on select "Monat 01 02 03 04 05 06 07 08 09 10 11" at bounding box center [875, 339] width 70 height 19
select select "06"
click option "06" at bounding box center [0, 0] width 0 height 0
click at [921, 330] on select "Jahr 2025 2024 2023 2022 2021 2020 2019 2018 2017 2016 2015 2014 2013 2012 2011…" at bounding box center [961, 339] width 81 height 19
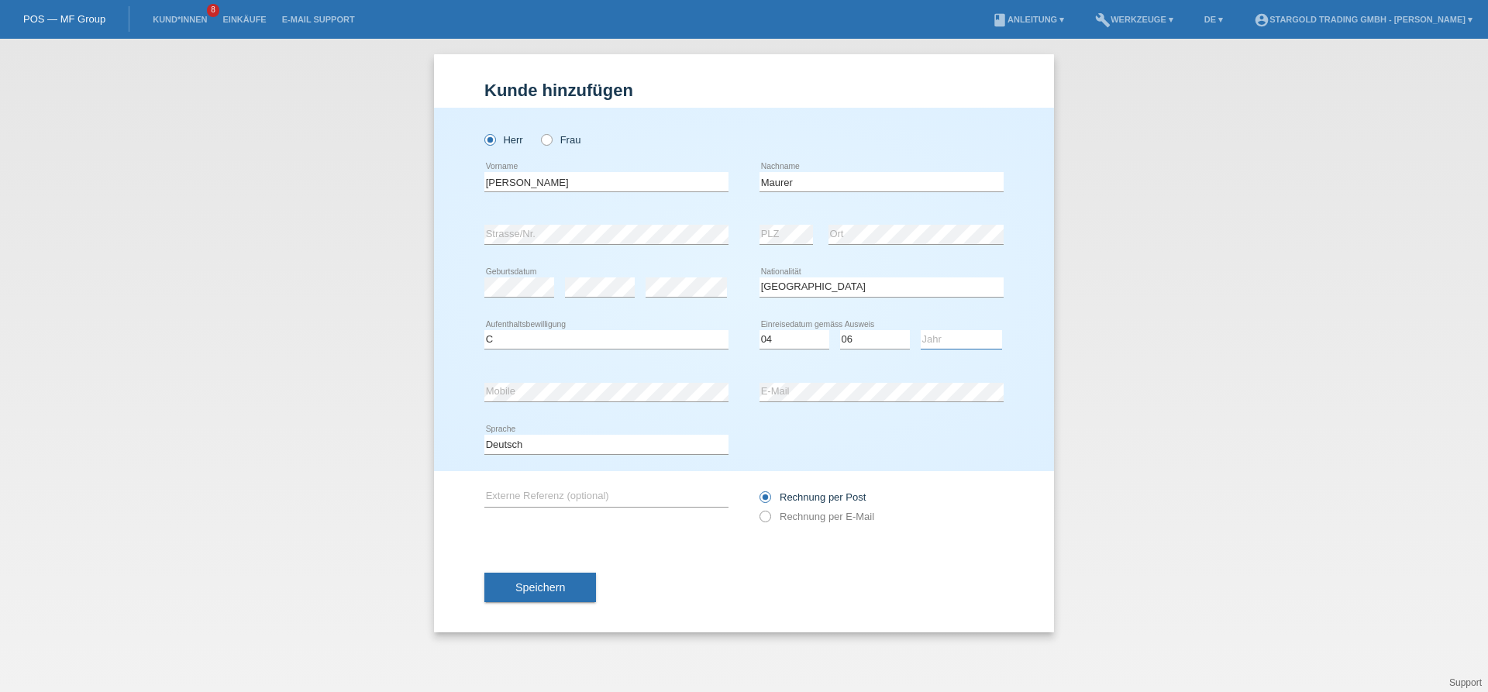
select select "2006"
click option "2006" at bounding box center [0, 0] width 0 height 0
click at [856, 519] on label "Rechnung per E-Mail" at bounding box center [817, 517] width 115 height 12
click at [770, 519] on input "Rechnung per E-Mail" at bounding box center [765, 520] width 10 height 19
radio input "true"
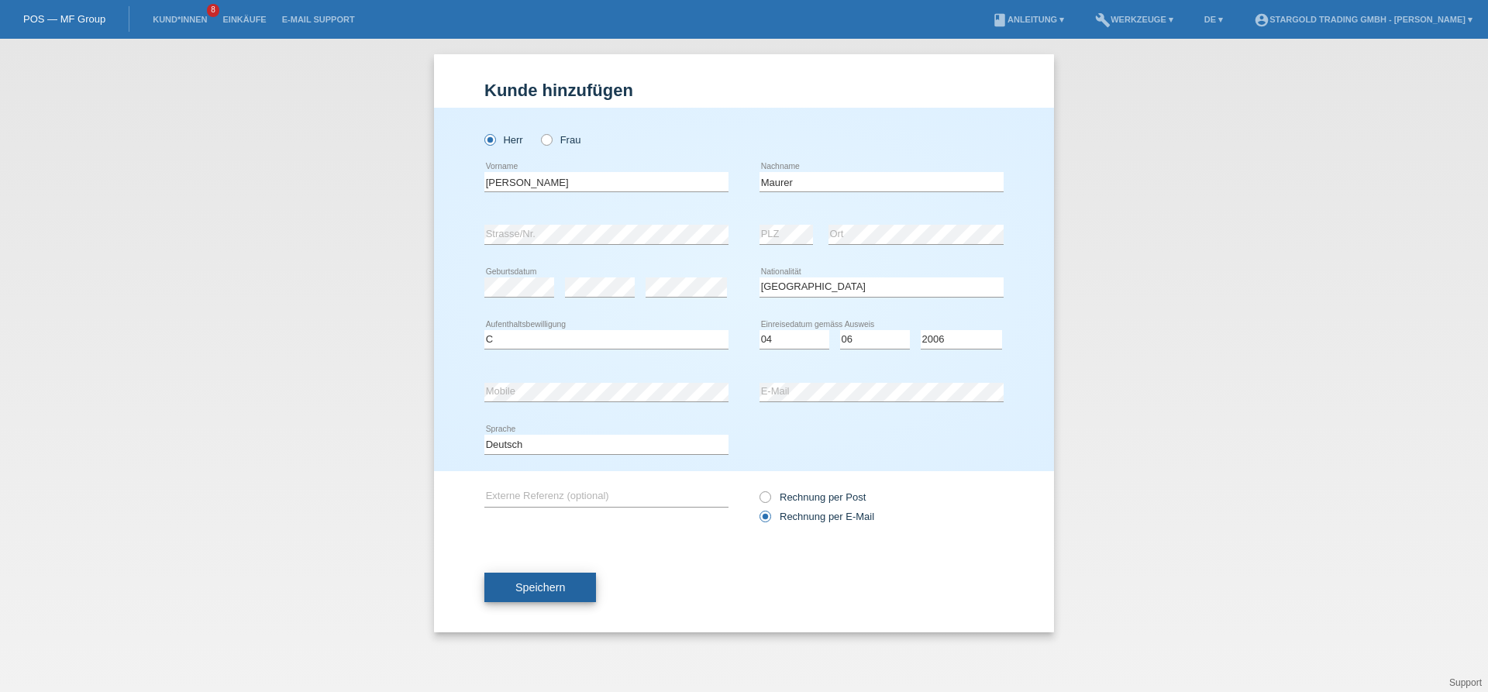
click at [564, 602] on button "Speichern" at bounding box center [540, 587] width 112 height 29
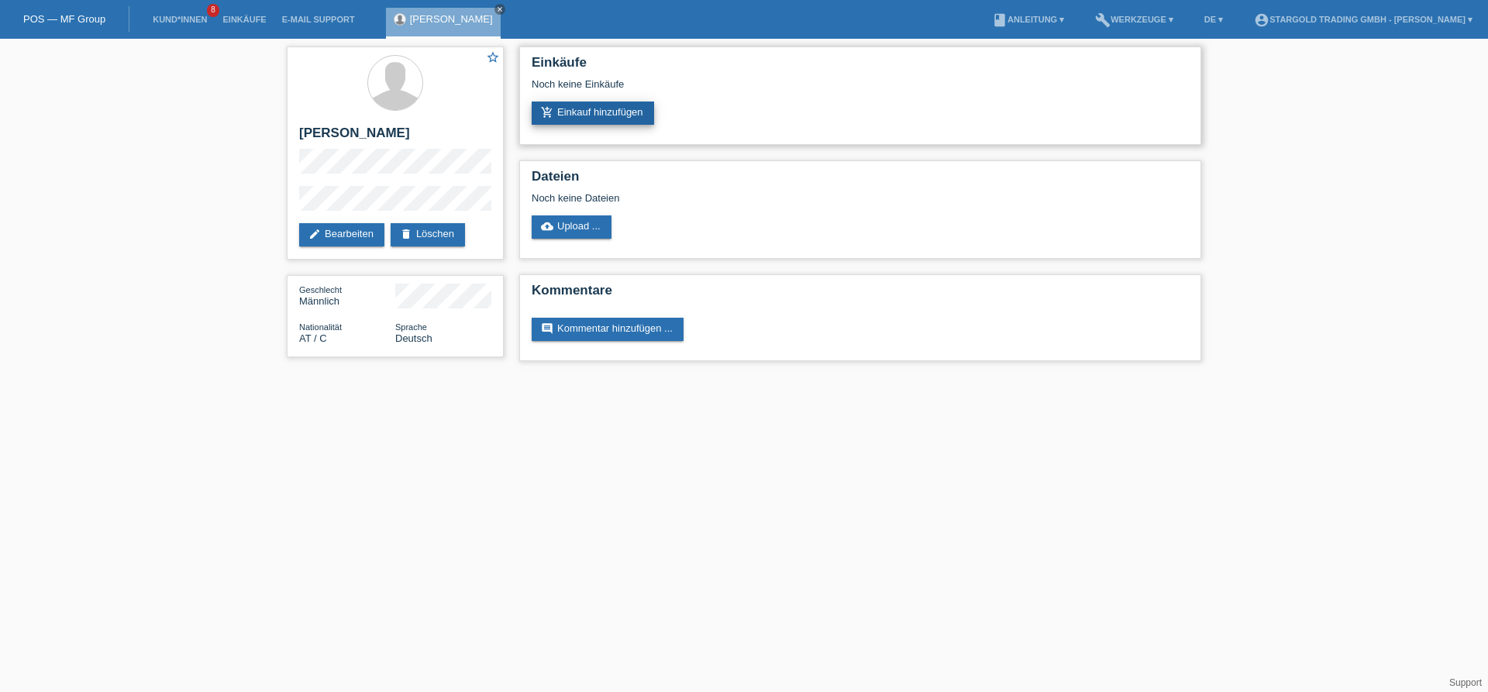
click at [640, 111] on link "add_shopping_cart Einkauf hinzufügen" at bounding box center [593, 113] width 122 height 23
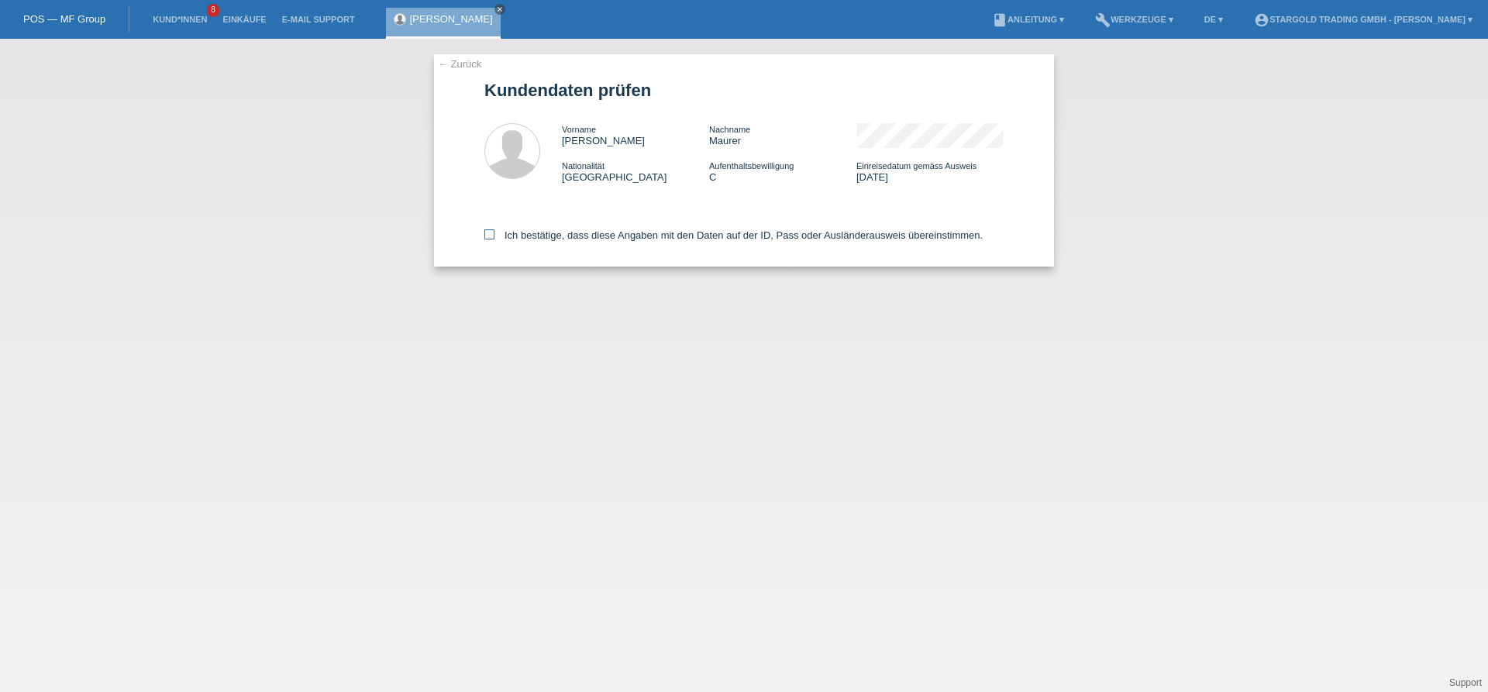
click at [568, 233] on label "Ich bestätige, dass diese Angaben mit den Daten auf der ID, Pass oder Ausländer…" at bounding box center [733, 235] width 498 height 12
click at [495, 233] on input "Ich bestätige, dass diese Angaben mit den Daten auf der ID, Pass oder Ausländer…" at bounding box center [489, 234] width 10 height 10
checkbox input "true"
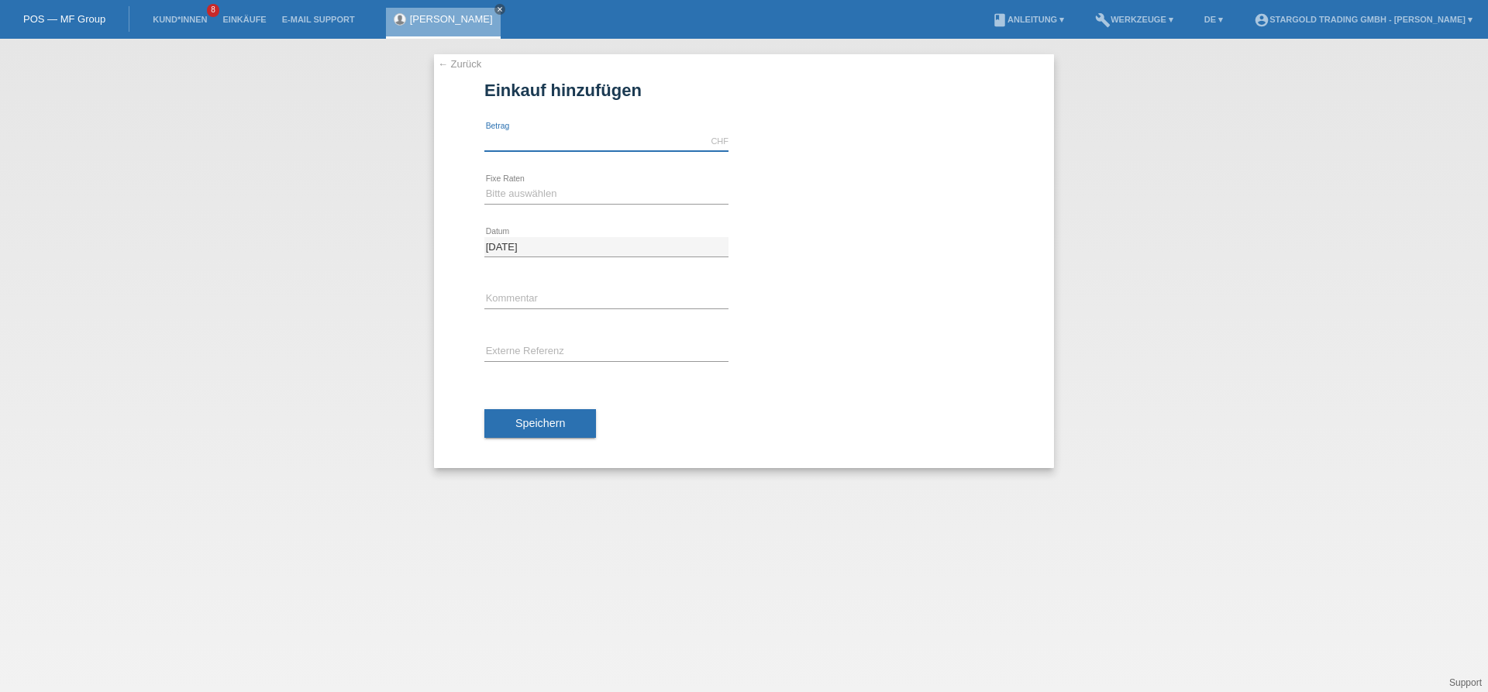
click at [579, 144] on input "text" at bounding box center [606, 141] width 244 height 19
type input "11690.00"
click at [484, 184] on select "Bitte auswählen 6 Raten 12 Raten 18 Raten 24 Raten 36 Raten 48 Raten" at bounding box center [606, 193] width 244 height 19
select select "497"
click option "48 Raten" at bounding box center [0, 0] width 0 height 0
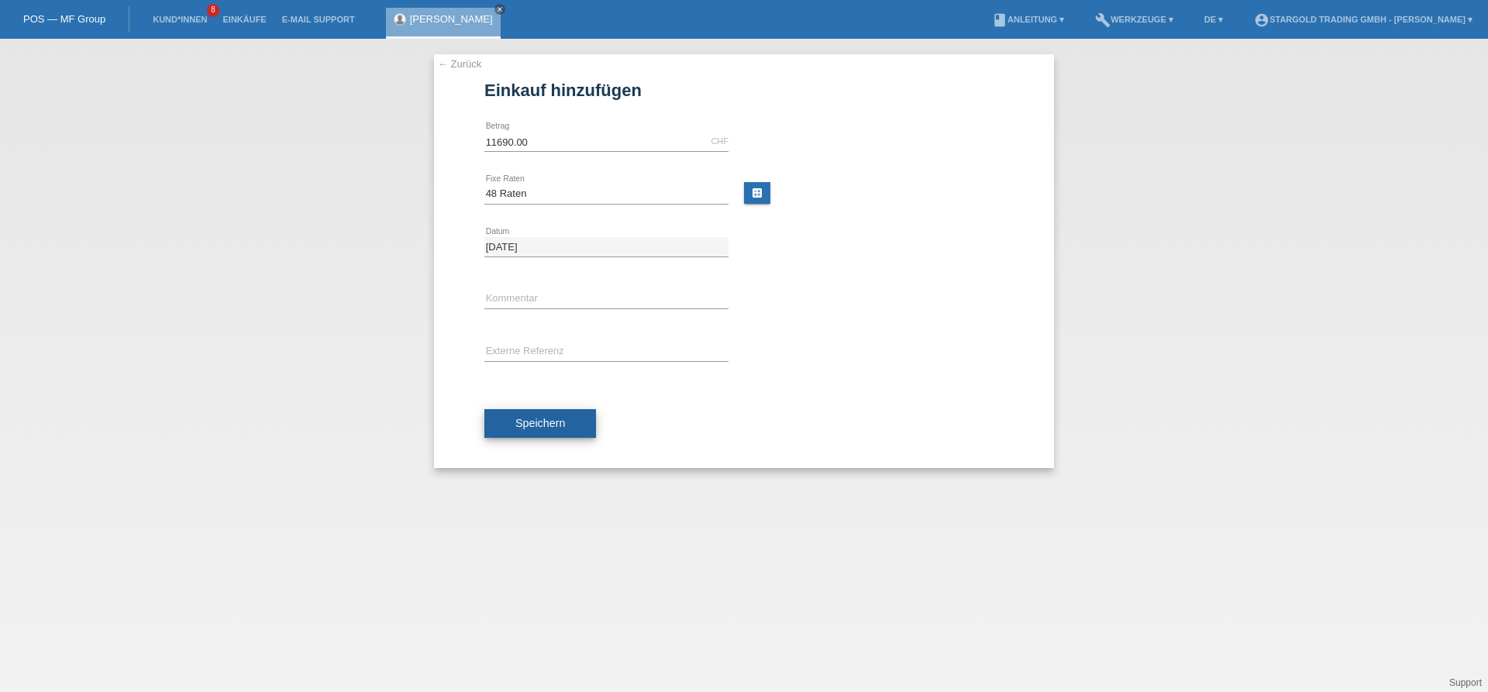
click at [551, 415] on button "Speichern" at bounding box center [540, 423] width 112 height 29
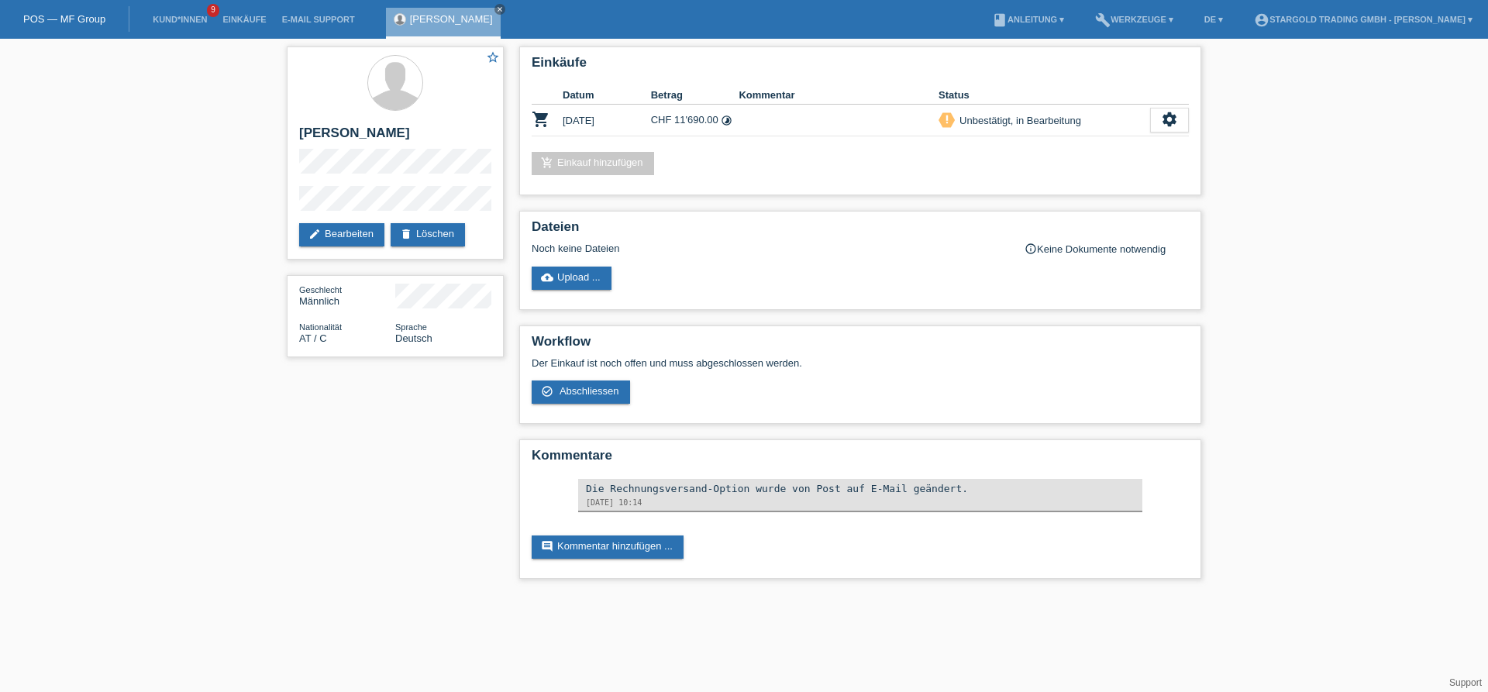
click at [89, 24] on link "POS — MF Group" at bounding box center [64, 19] width 82 height 12
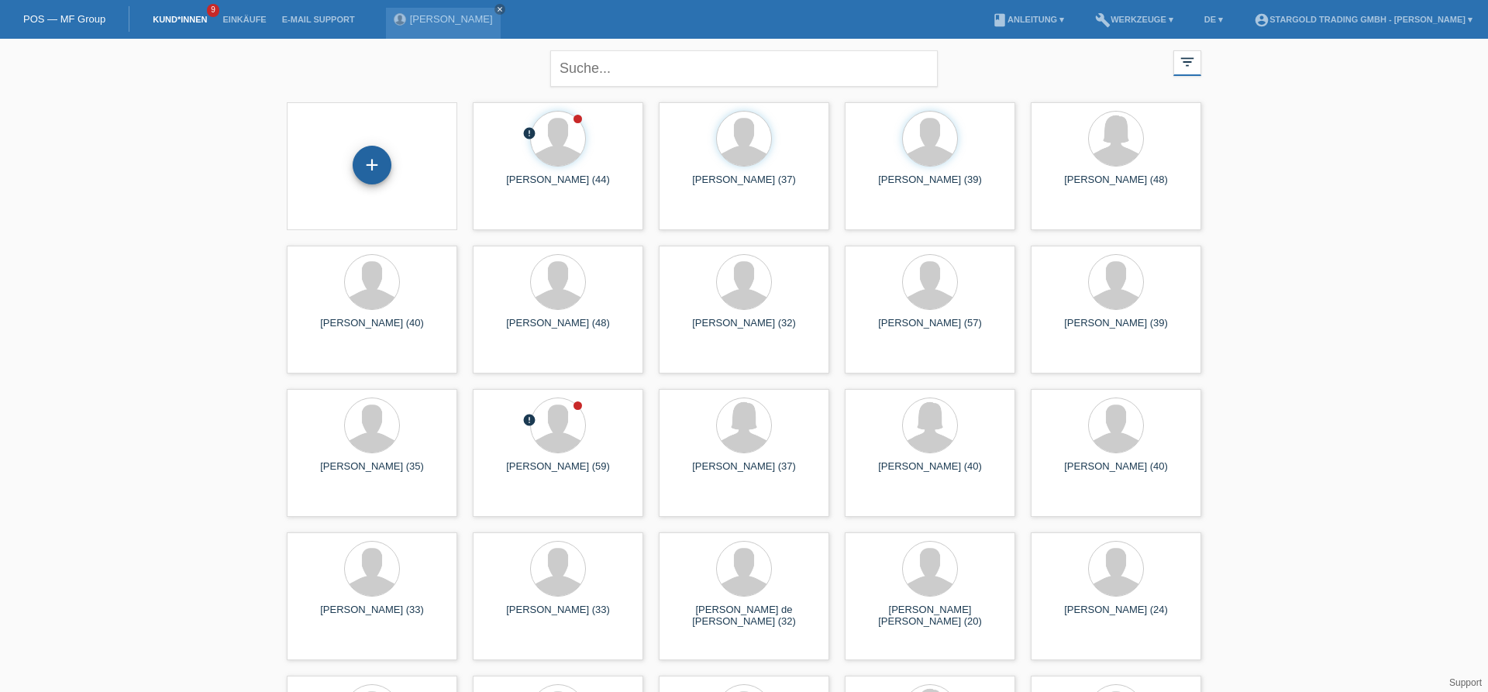
click at [355, 163] on div "+" at bounding box center [372, 165] width 39 height 39
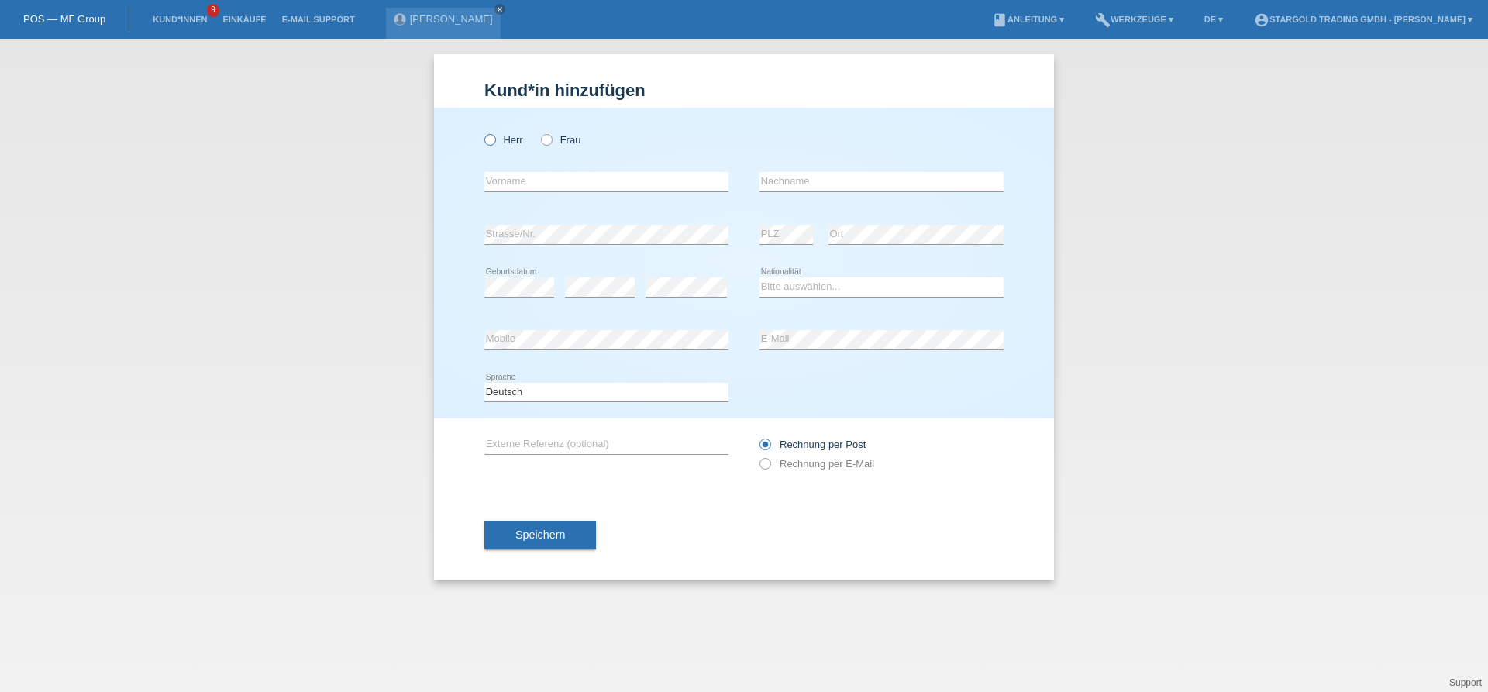
click at [508, 140] on label "Herr" at bounding box center [503, 140] width 39 height 12
click at [495, 140] on input "Herr" at bounding box center [489, 139] width 10 height 10
radio input "true"
click at [617, 168] on div "error Vorname" at bounding box center [606, 182] width 244 height 53
click at [635, 186] on input "text" at bounding box center [606, 181] width 244 height 19
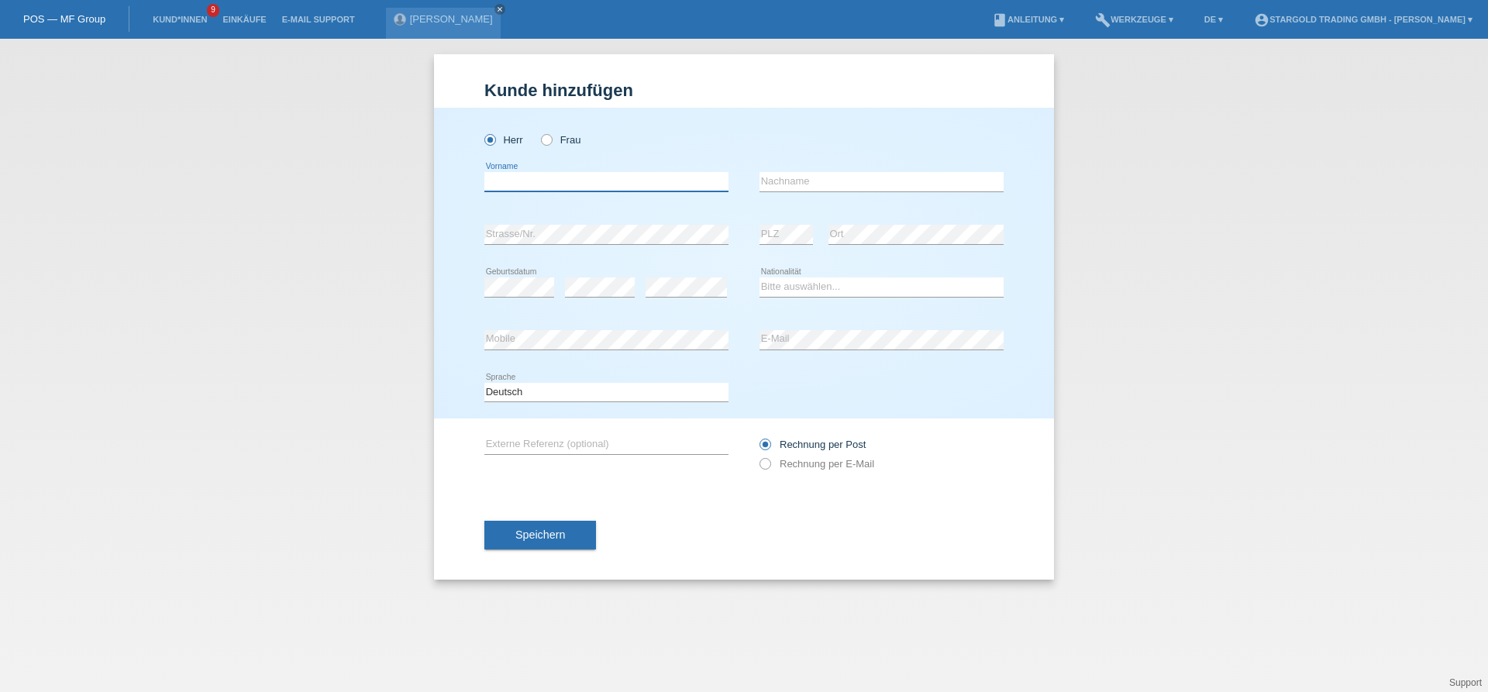
paste input "[PERSON_NAME]"
type input "[PERSON_NAME]"
click at [912, 178] on input "text" at bounding box center [882, 181] width 244 height 19
paste input "Rosset"
type input "Rosset"
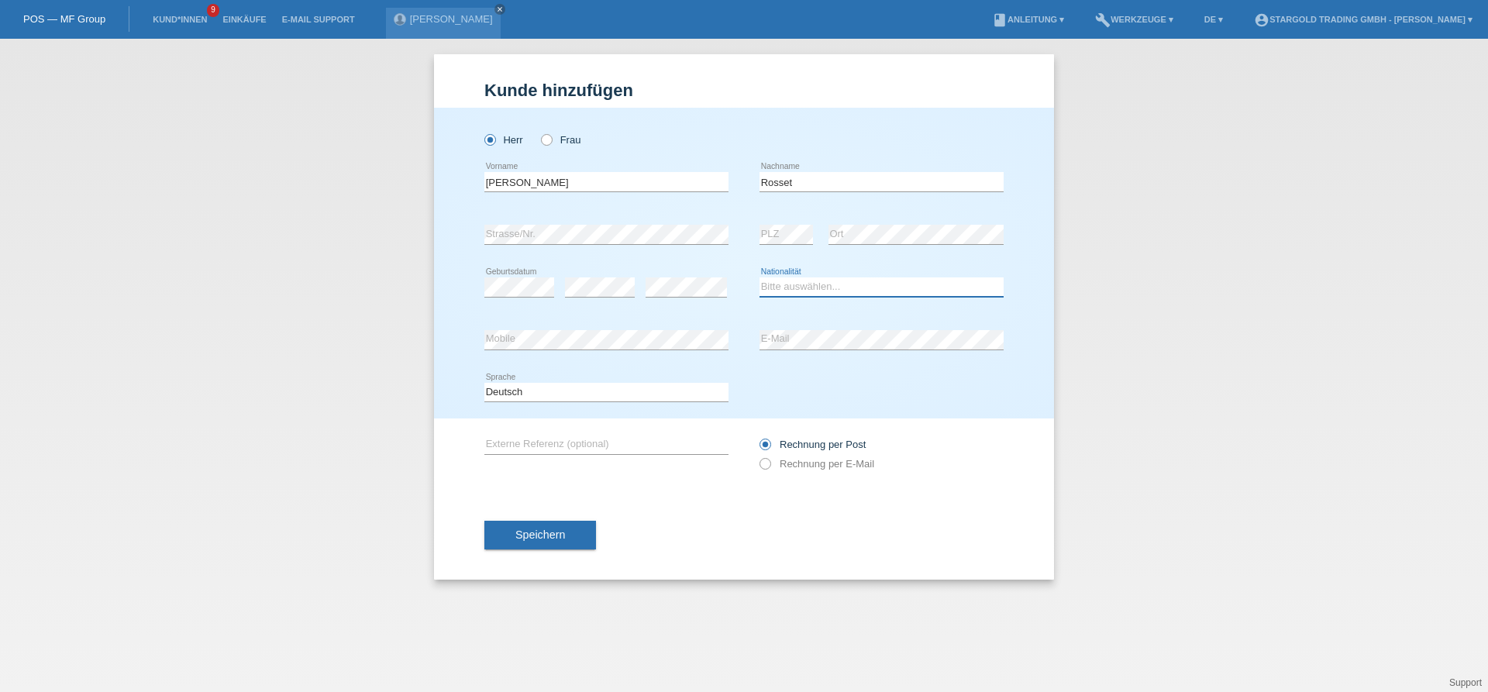
click at [760, 277] on select "Bitte auswählen... Schweiz Deutschland Liechtenstein Österreich ------------ Af…" at bounding box center [882, 286] width 244 height 19
select select "CH"
click option "Schweiz" at bounding box center [0, 0] width 0 height 0
click at [843, 469] on label "Rechnung per E-Mail" at bounding box center [817, 464] width 115 height 12
click at [770, 469] on input "Rechnung per E-Mail" at bounding box center [765, 467] width 10 height 19
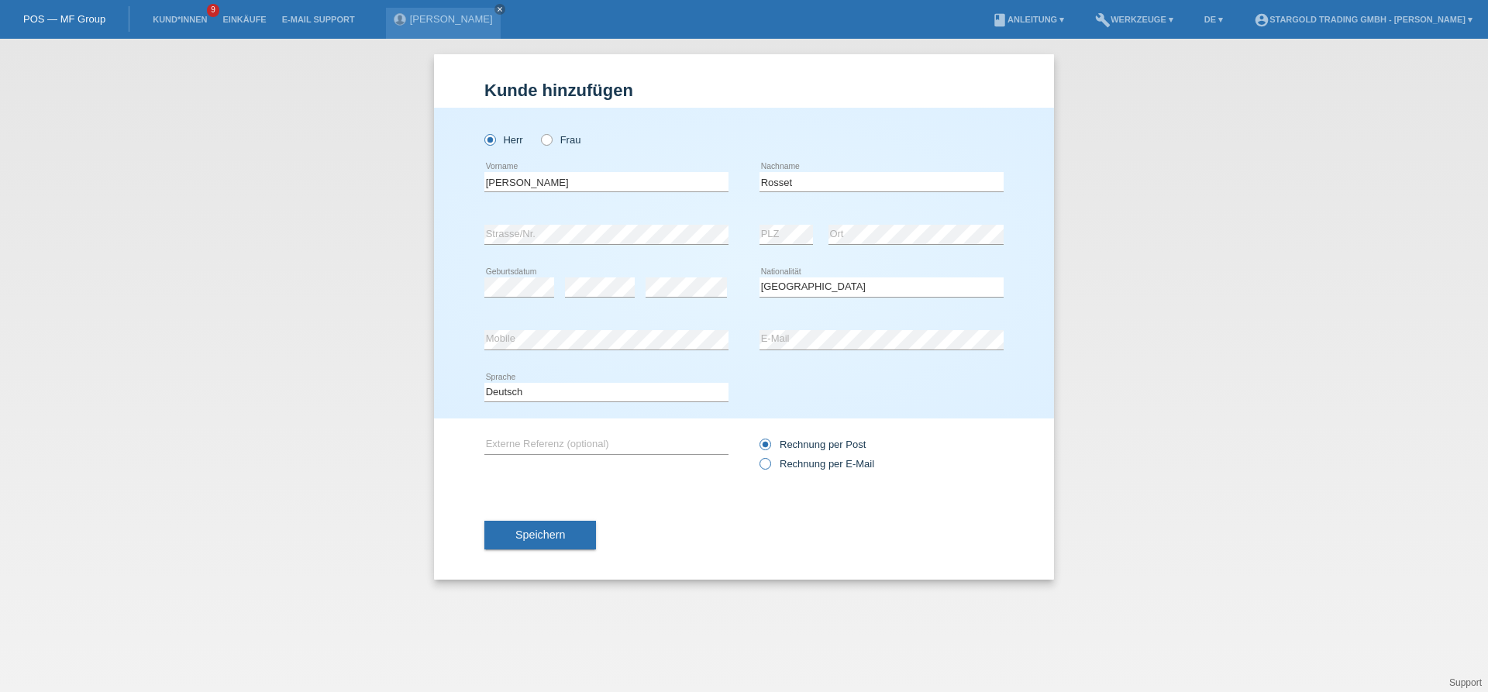
radio input "true"
click at [539, 541] on span "Speichern" at bounding box center [540, 535] width 50 height 12
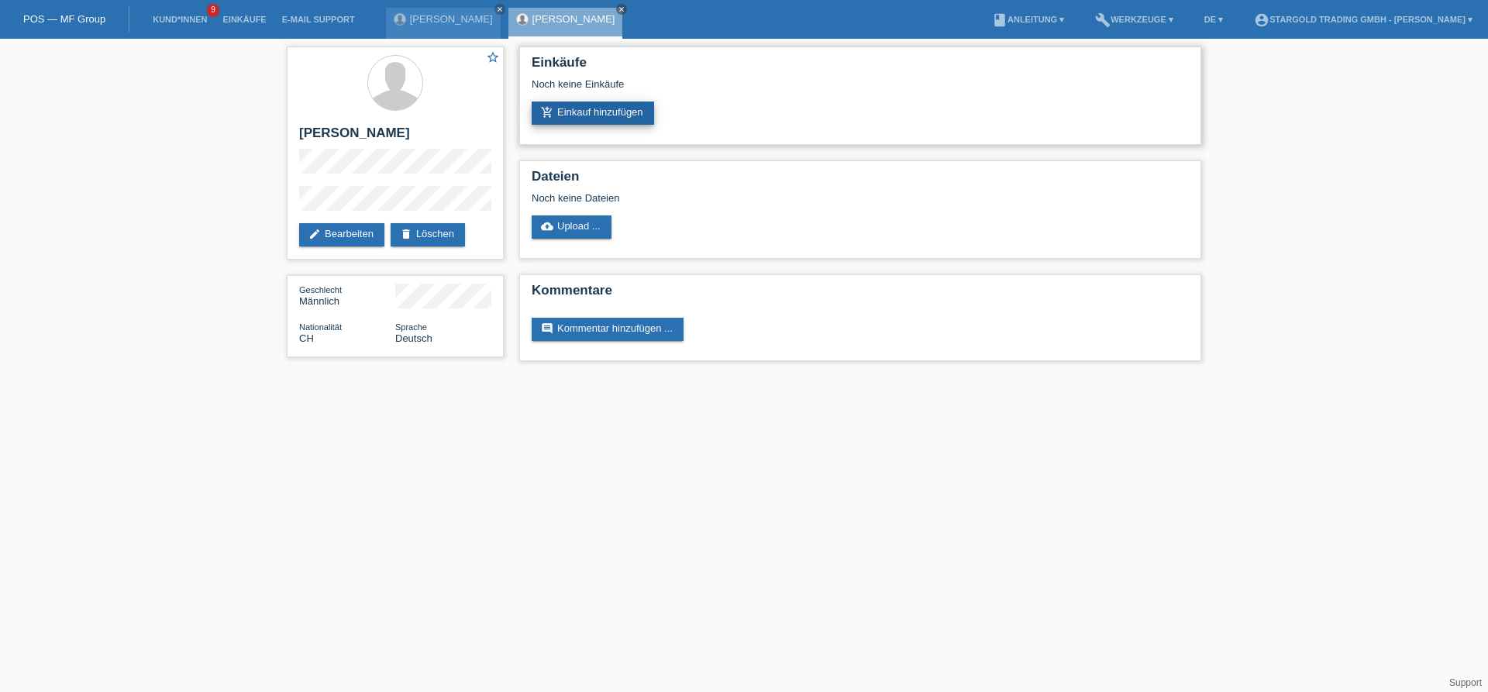
click at [632, 125] on link "add_shopping_cart Einkauf hinzufügen" at bounding box center [593, 113] width 122 height 23
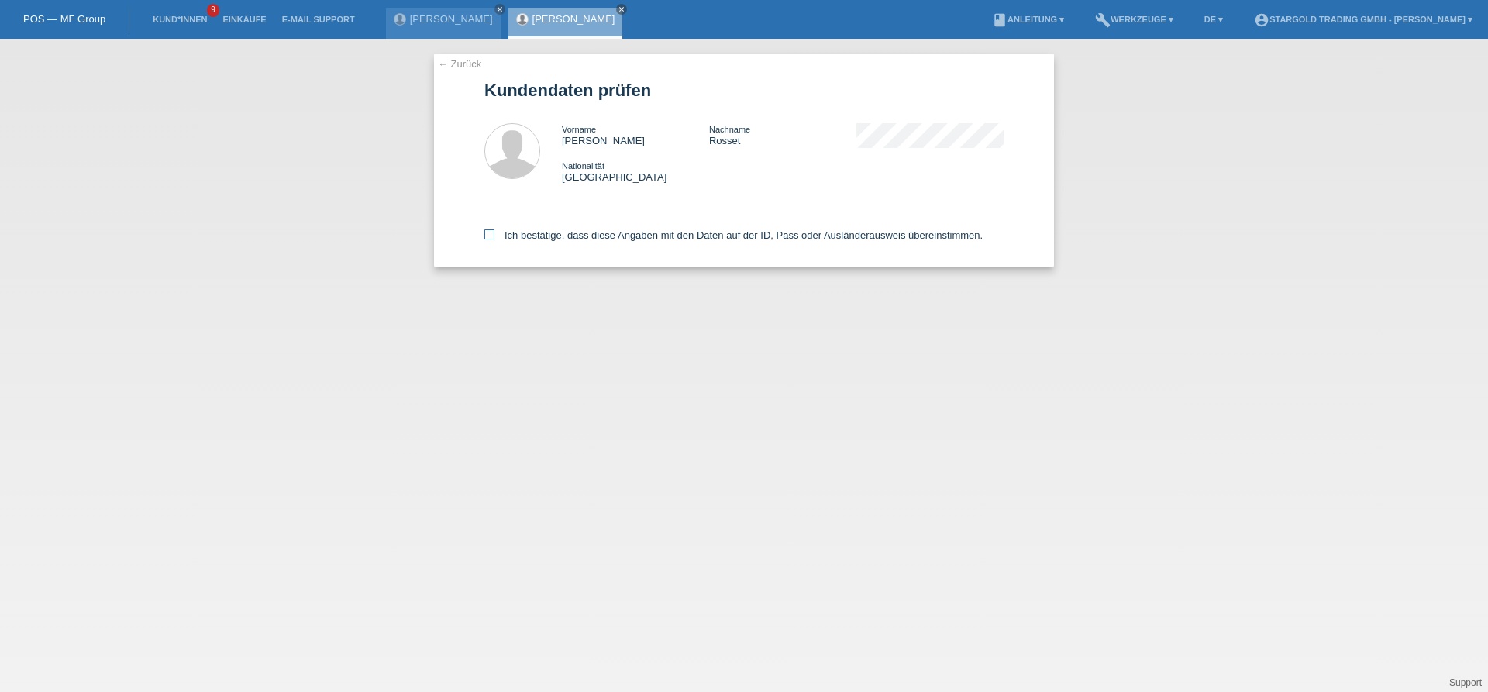
click at [636, 241] on label "Ich bestätige, dass diese Angaben mit den Daten auf der ID, Pass oder Ausländer…" at bounding box center [733, 235] width 498 height 12
click at [495, 240] on input "Ich bestätige, dass diese Angaben mit den Daten auf der ID, Pass oder Ausländer…" at bounding box center [489, 234] width 10 height 10
checkbox input "true"
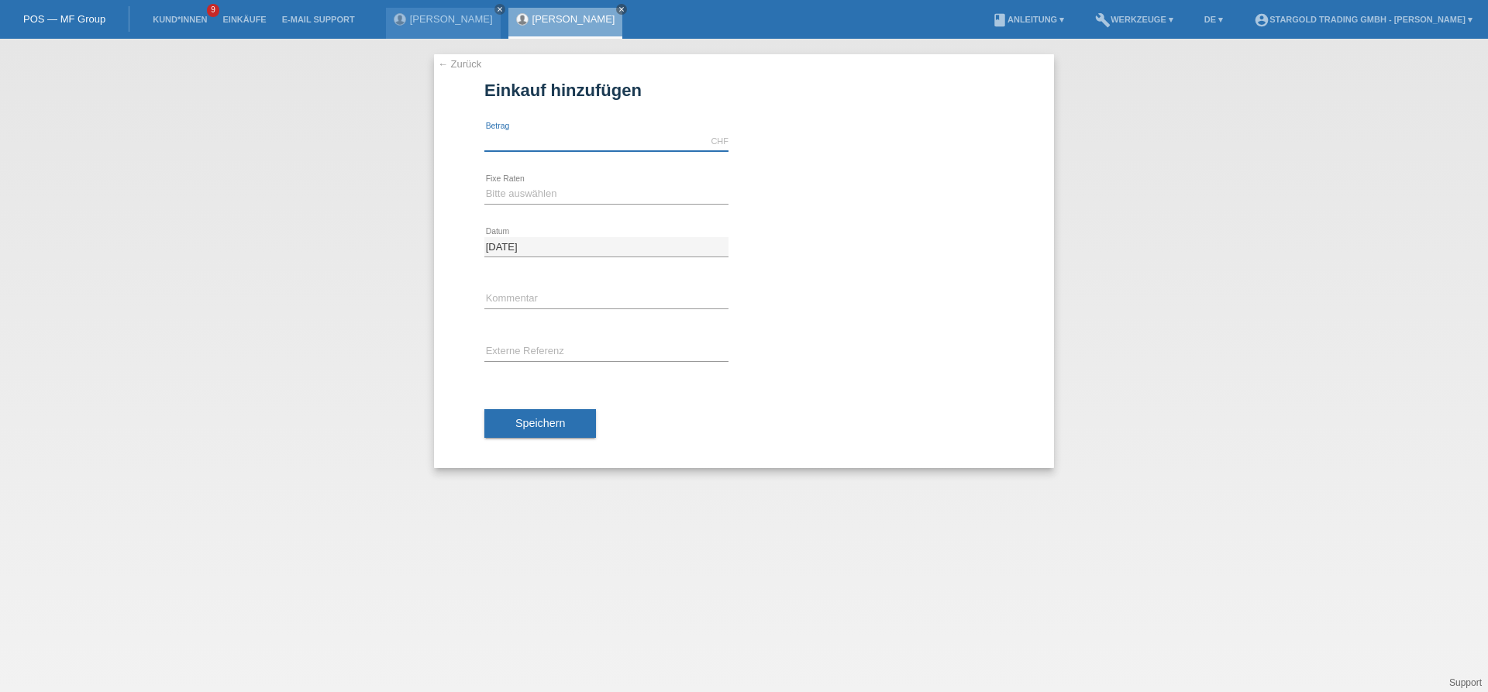
click at [565, 140] on input "text" at bounding box center [606, 141] width 244 height 19
type input "3490.00"
click at [484, 184] on select "Bitte auswählen 6 Raten 12 Raten 18 Raten 24 Raten 36 Raten 48 Raten" at bounding box center [606, 193] width 244 height 19
select select "497"
click option "48 Raten" at bounding box center [0, 0] width 0 height 0
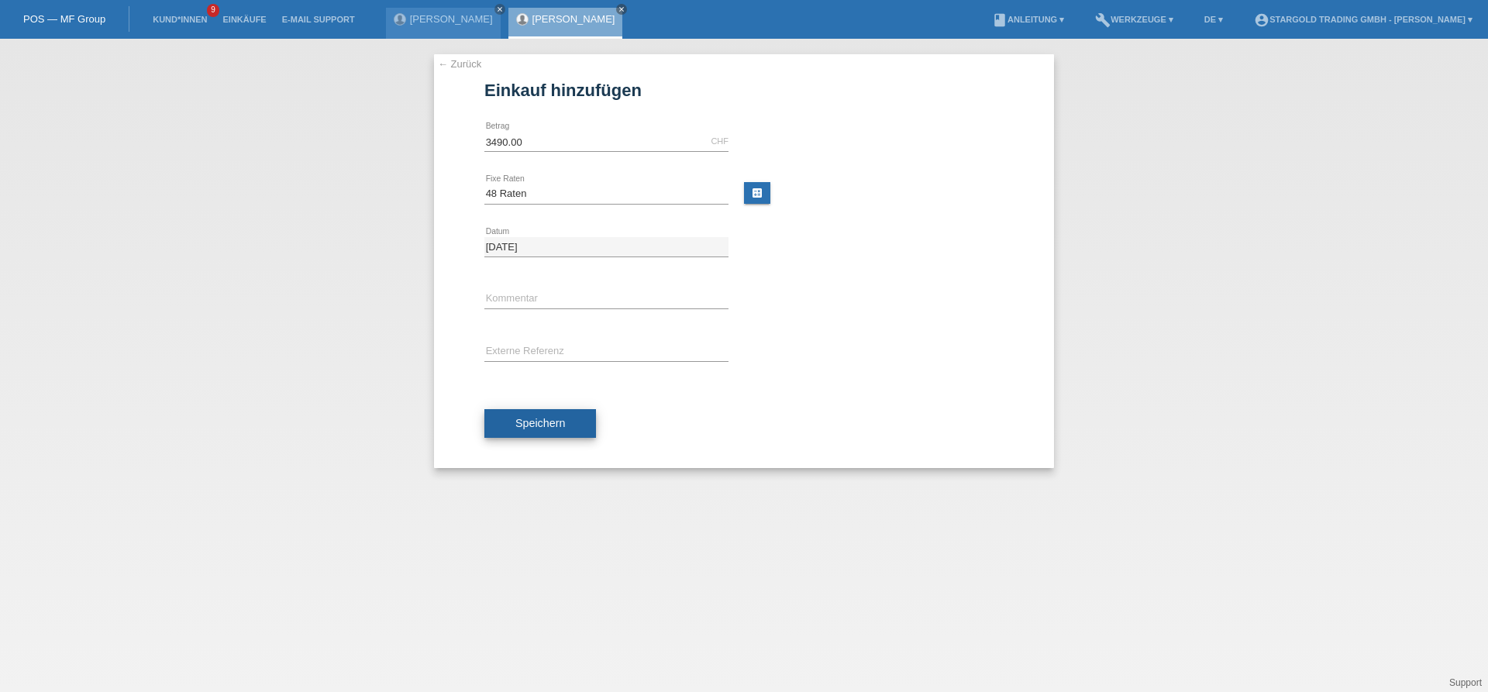
click at [494, 416] on button "Speichern" at bounding box center [540, 423] width 112 height 29
